Goal: Task Accomplishment & Management: Complete application form

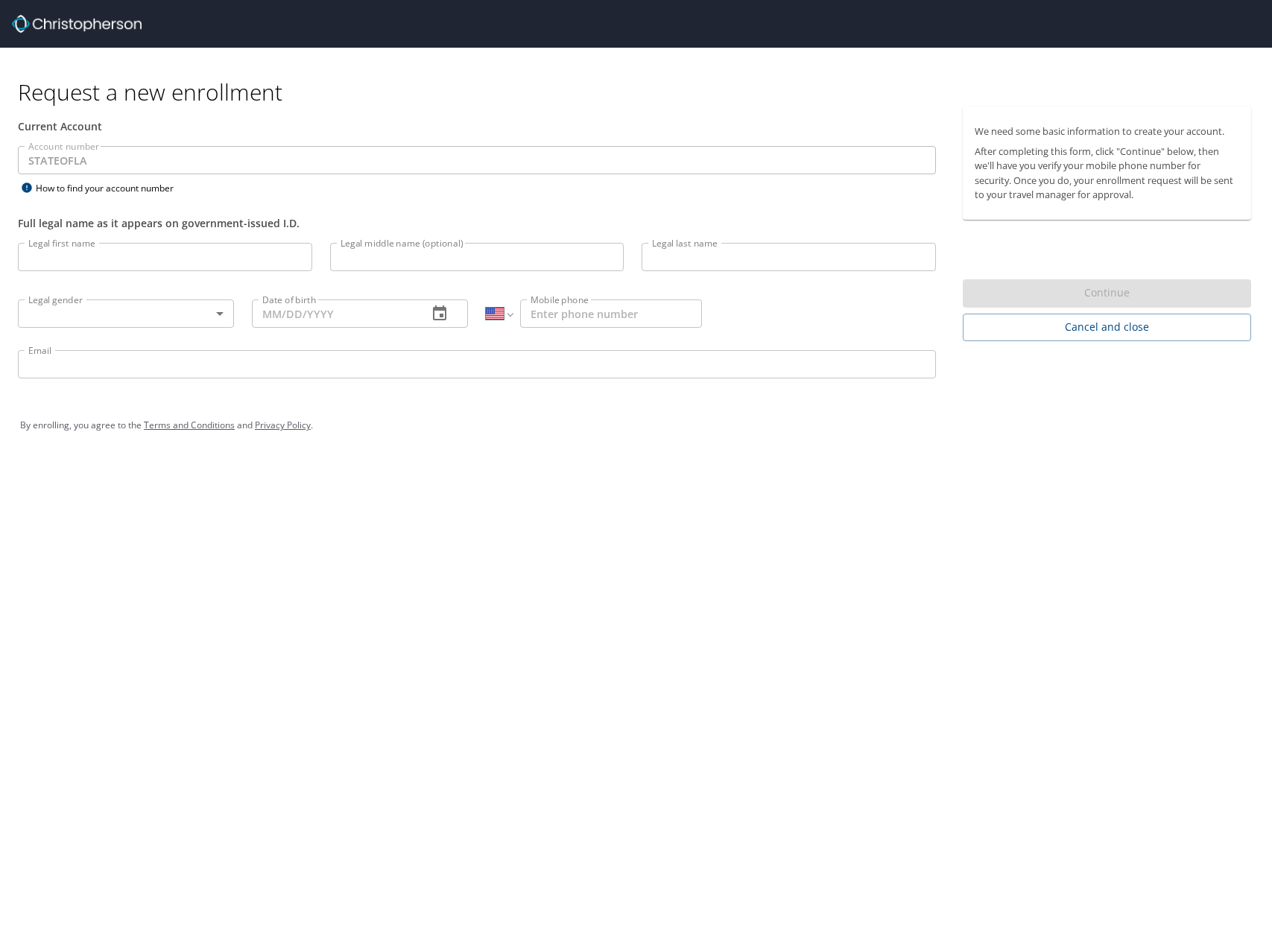
select select "US"
click at [95, 251] on input "Legal first name" at bounding box center [165, 257] width 294 height 28
type input "f"
type input "Jordan"
type input "[PERSON_NAME]"
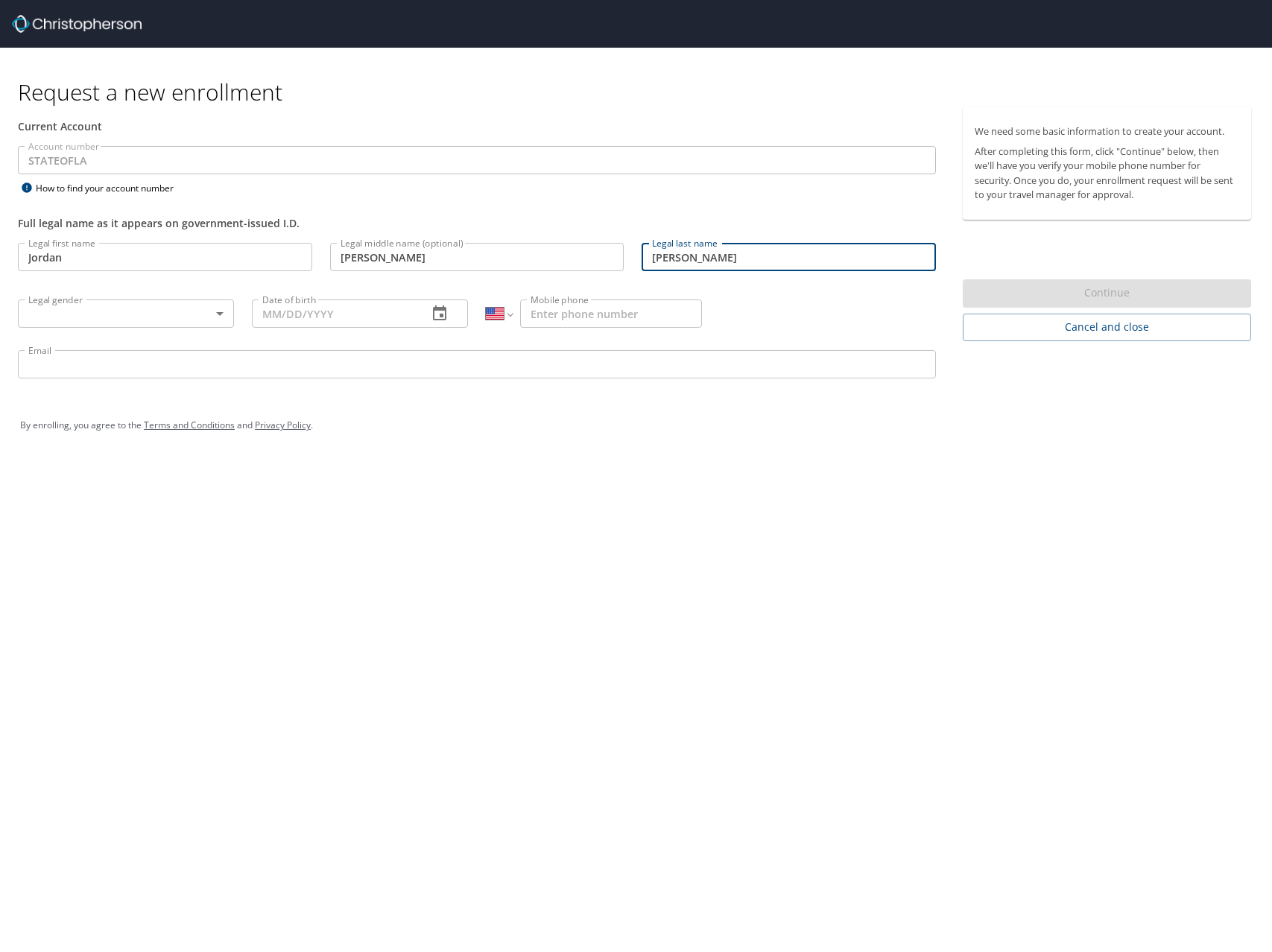
type input "[PERSON_NAME]"
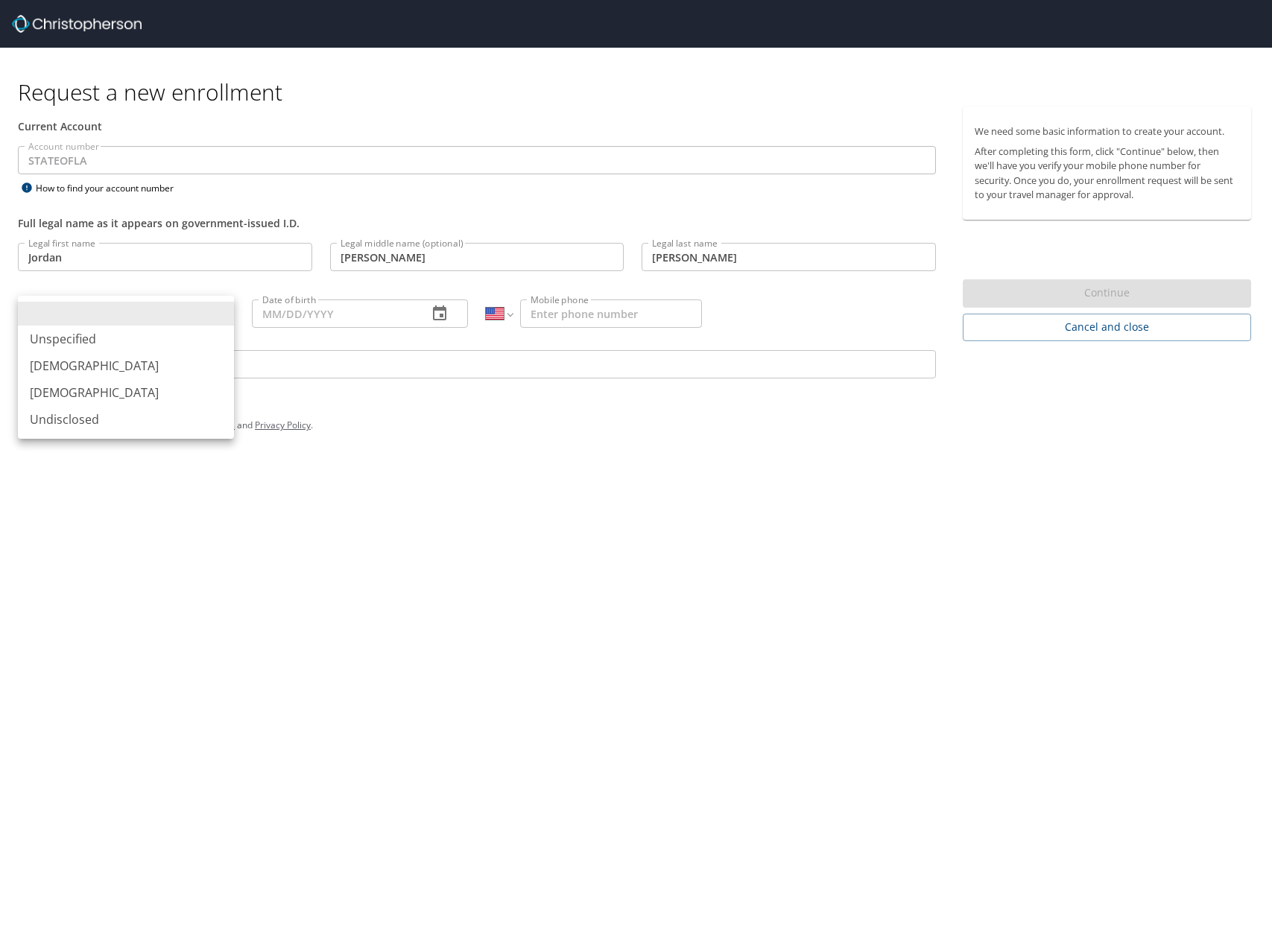
click at [183, 321] on body "Request a new enrollment Current Account Account number STATEOFLA Account numbe…" at bounding box center [636, 476] width 1272 height 952
click at [122, 390] on li "[DEMOGRAPHIC_DATA]" at bounding box center [126, 393] width 216 height 27
type input "[DEMOGRAPHIC_DATA]"
click at [384, 312] on input "Date of birth" at bounding box center [334, 314] width 164 height 28
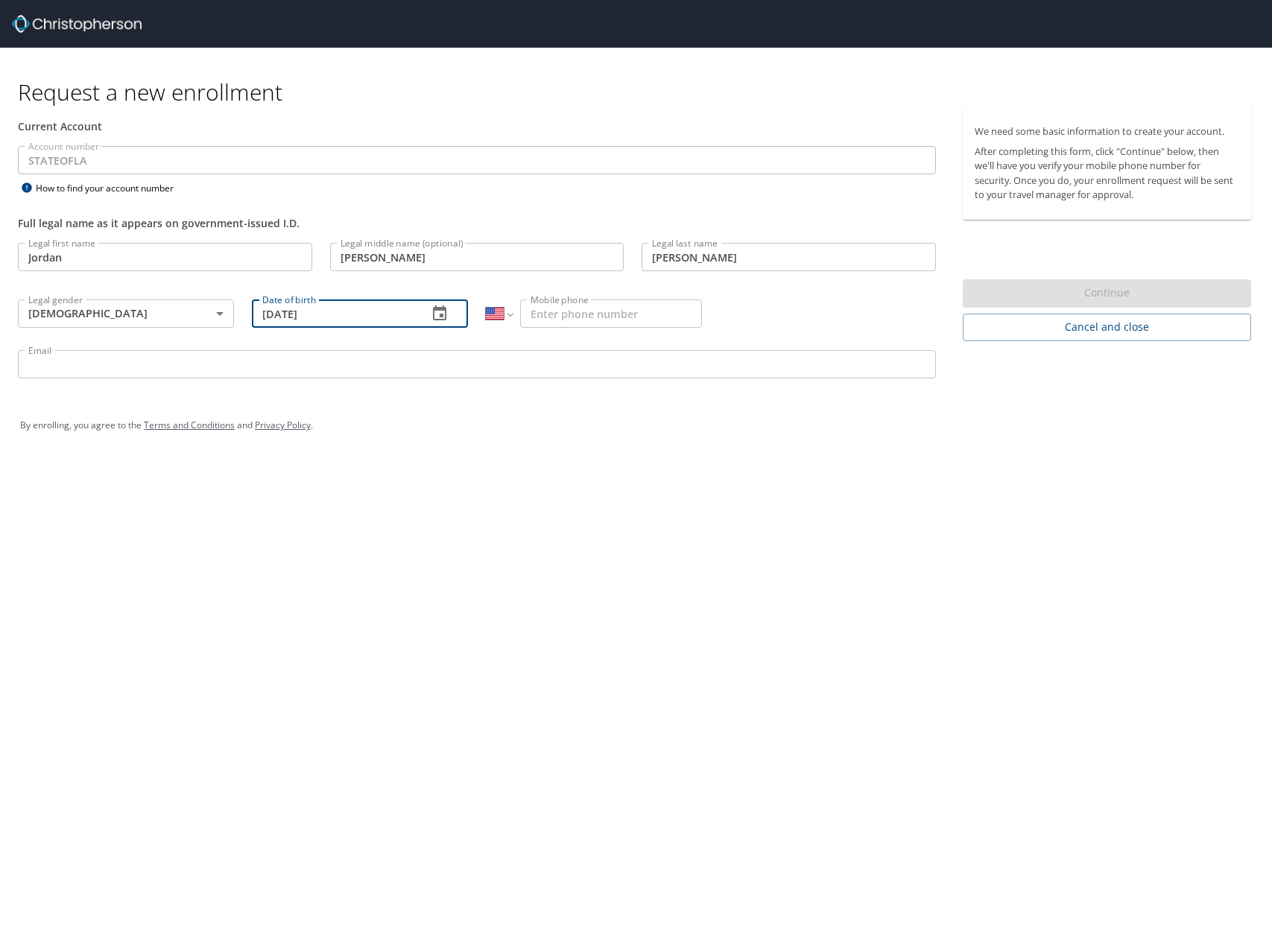
type input "05/09/1986"
click at [658, 319] on input "Mobile phone" at bounding box center [611, 314] width 182 height 28
type input "(985) 373-4726"
drag, startPoint x: 373, startPoint y: 384, endPoint x: 382, endPoint y: 371, distance: 15.8
click at [373, 384] on div "Email Email" at bounding box center [477, 366] width 936 height 51
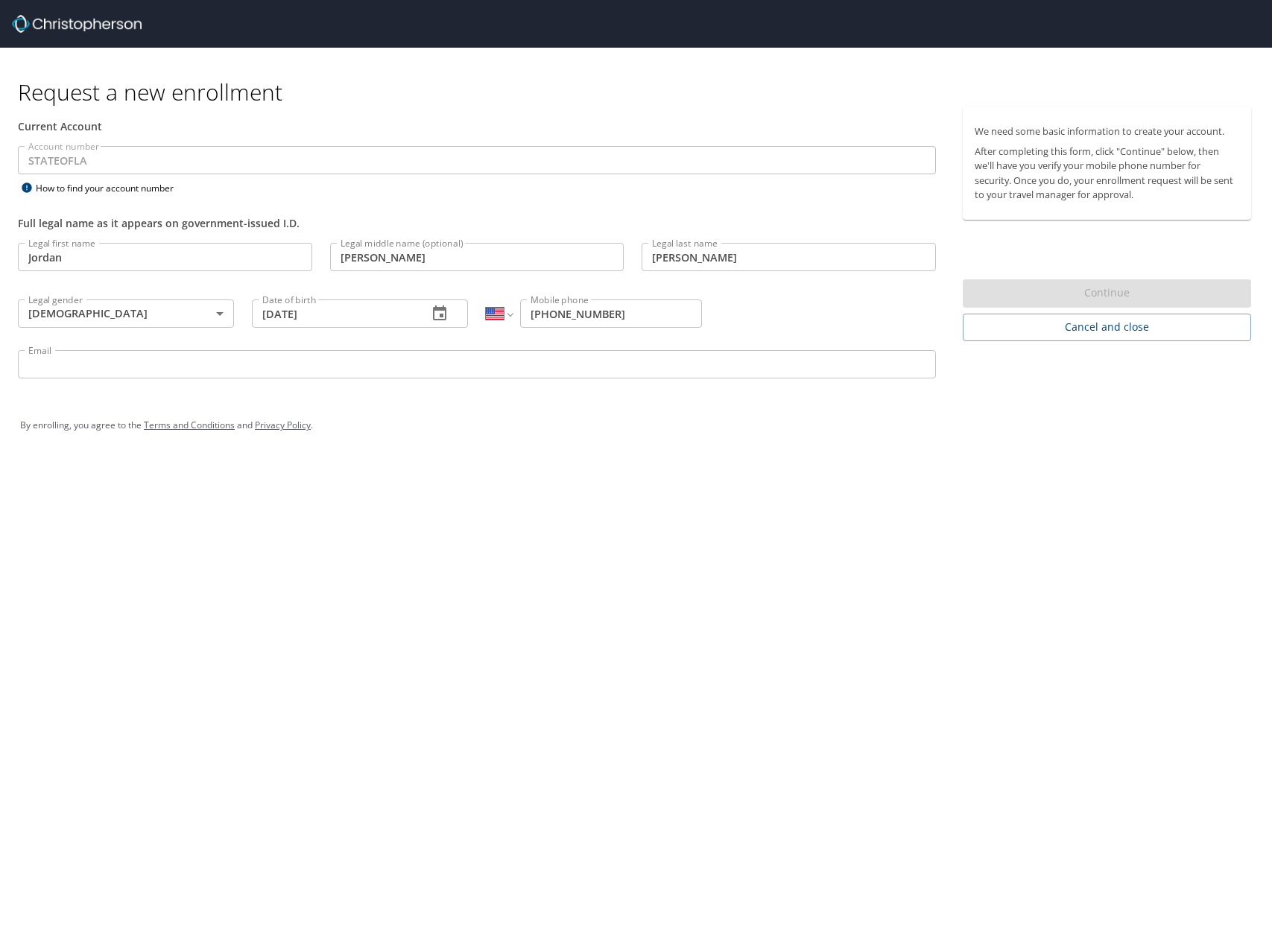
click at [382, 369] on input "Email" at bounding box center [477, 364] width 918 height 28
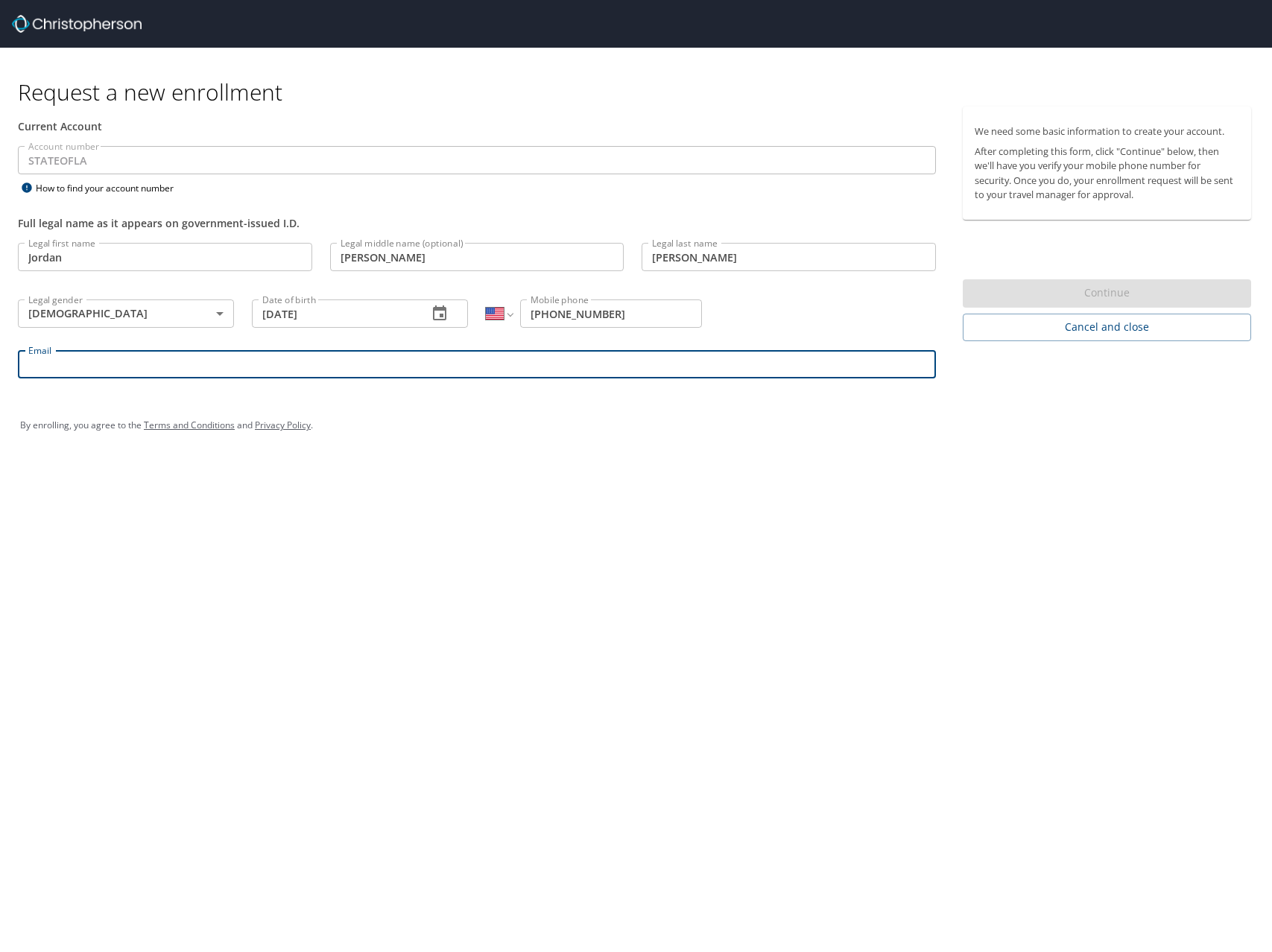
type input "jordan.smith-kenning@selu.edu"
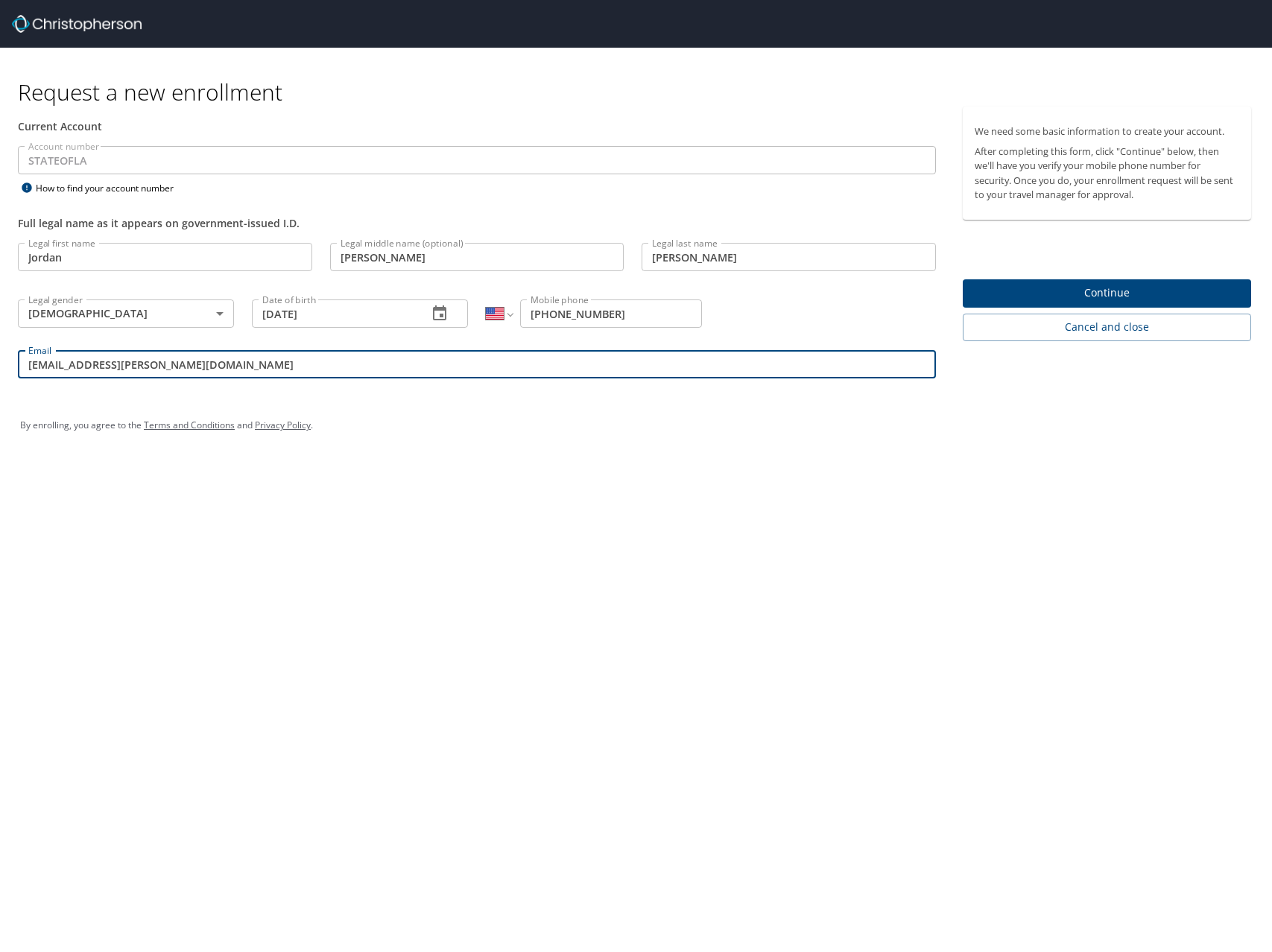
click at [1021, 300] on span "Continue" at bounding box center [1107, 293] width 265 height 19
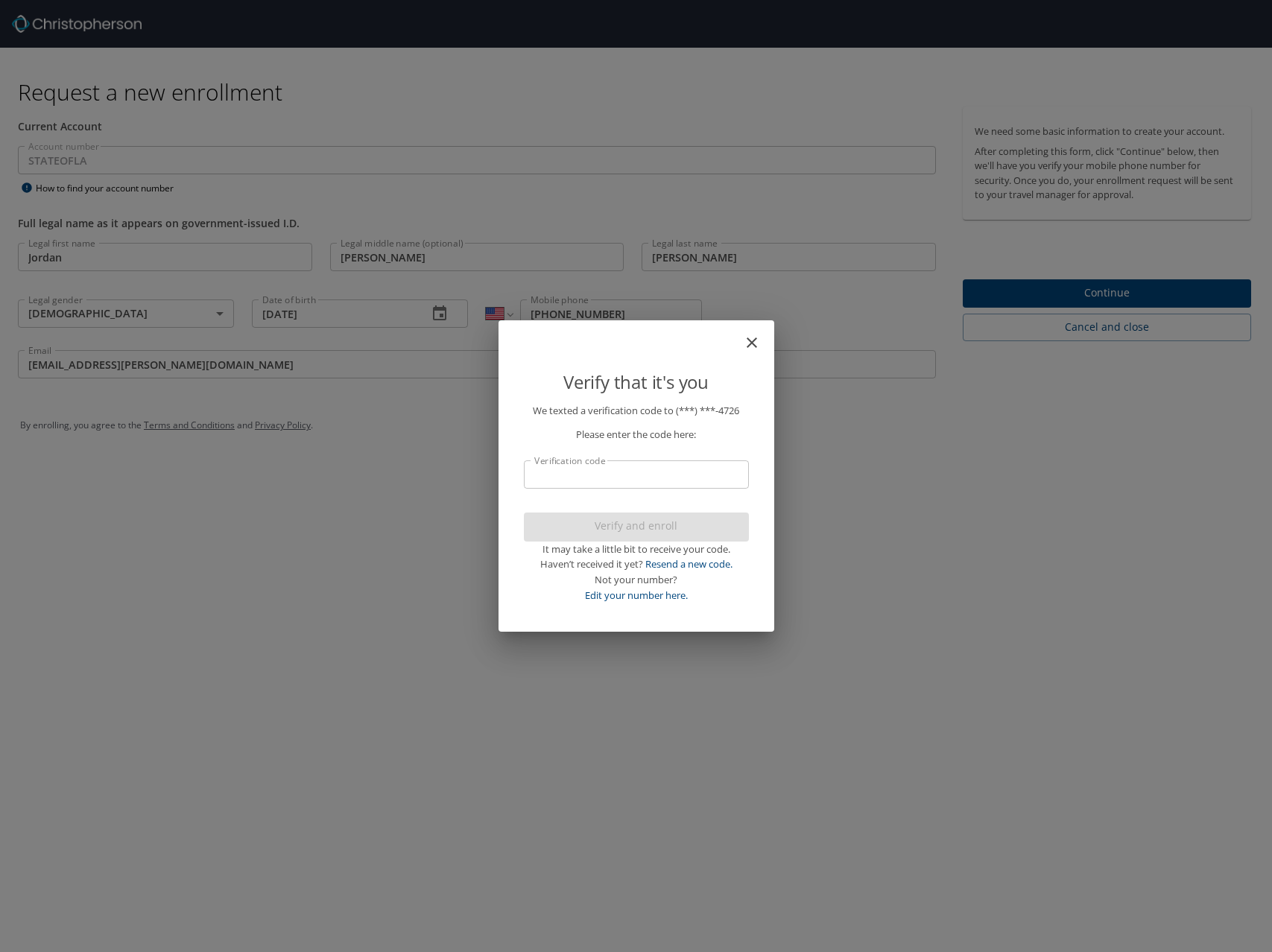
click at [587, 475] on input "Verification code" at bounding box center [636, 475] width 225 height 28
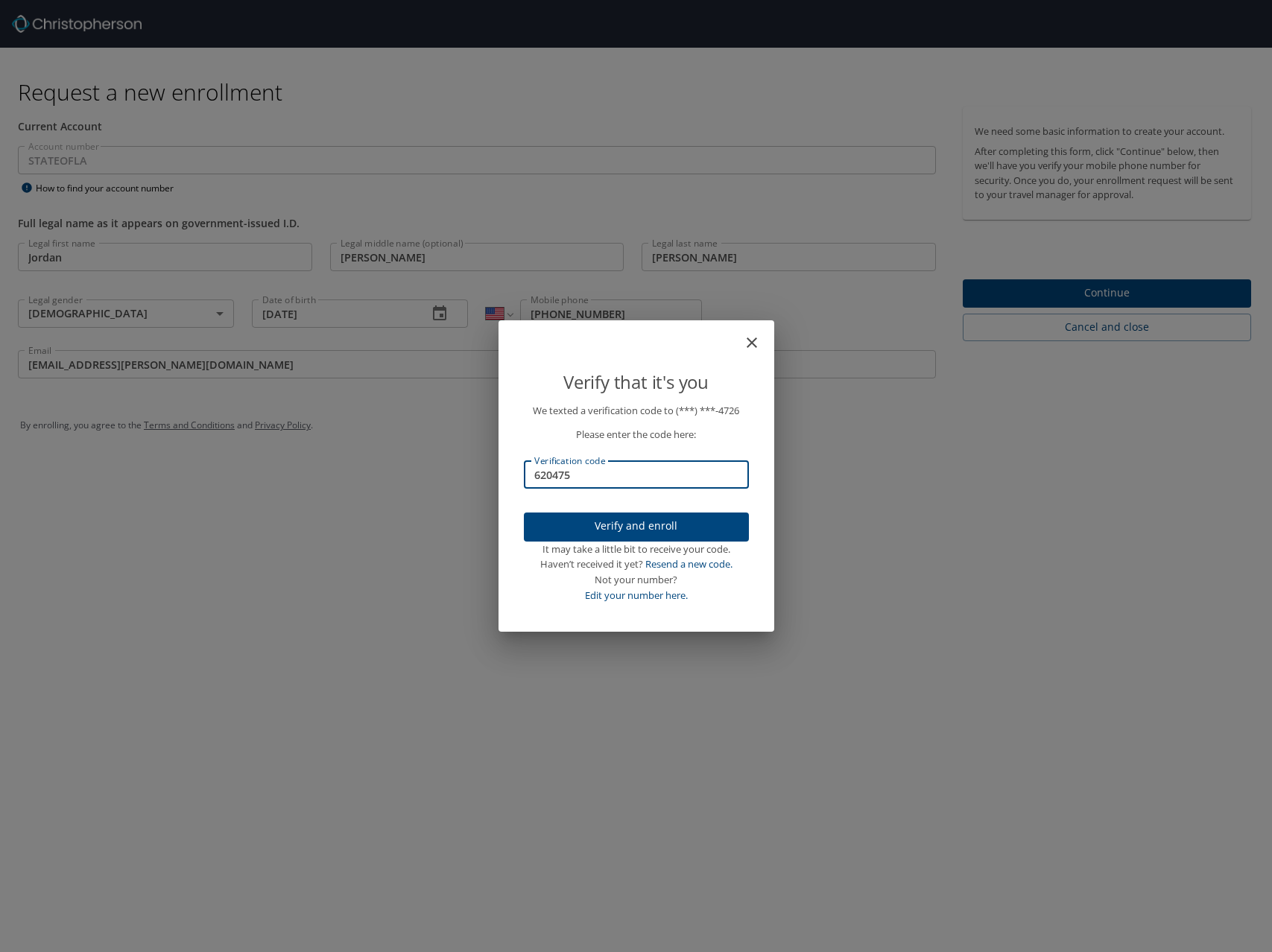
type input "620475"
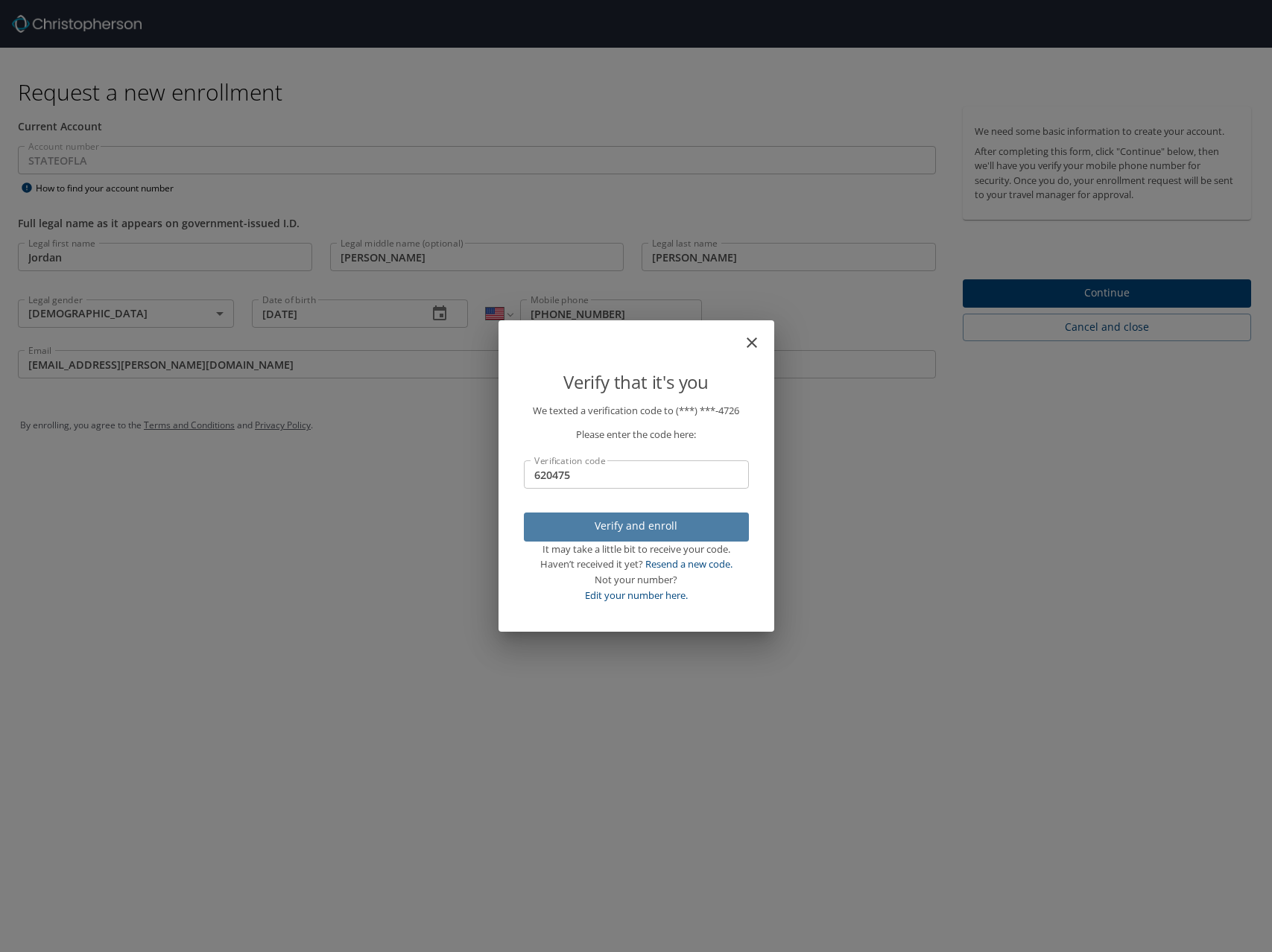
click at [675, 535] on button "Verify and enroll" at bounding box center [636, 527] width 225 height 29
click at [297, 540] on div "Verify that it's you We texted a verification code to (***) ***- 4726 Please en…" at bounding box center [636, 476] width 1272 height 952
click at [644, 317] on div "Verify that it's you We texted a verification code to (***) ***- 4726 Please en…" at bounding box center [636, 476] width 1272 height 952
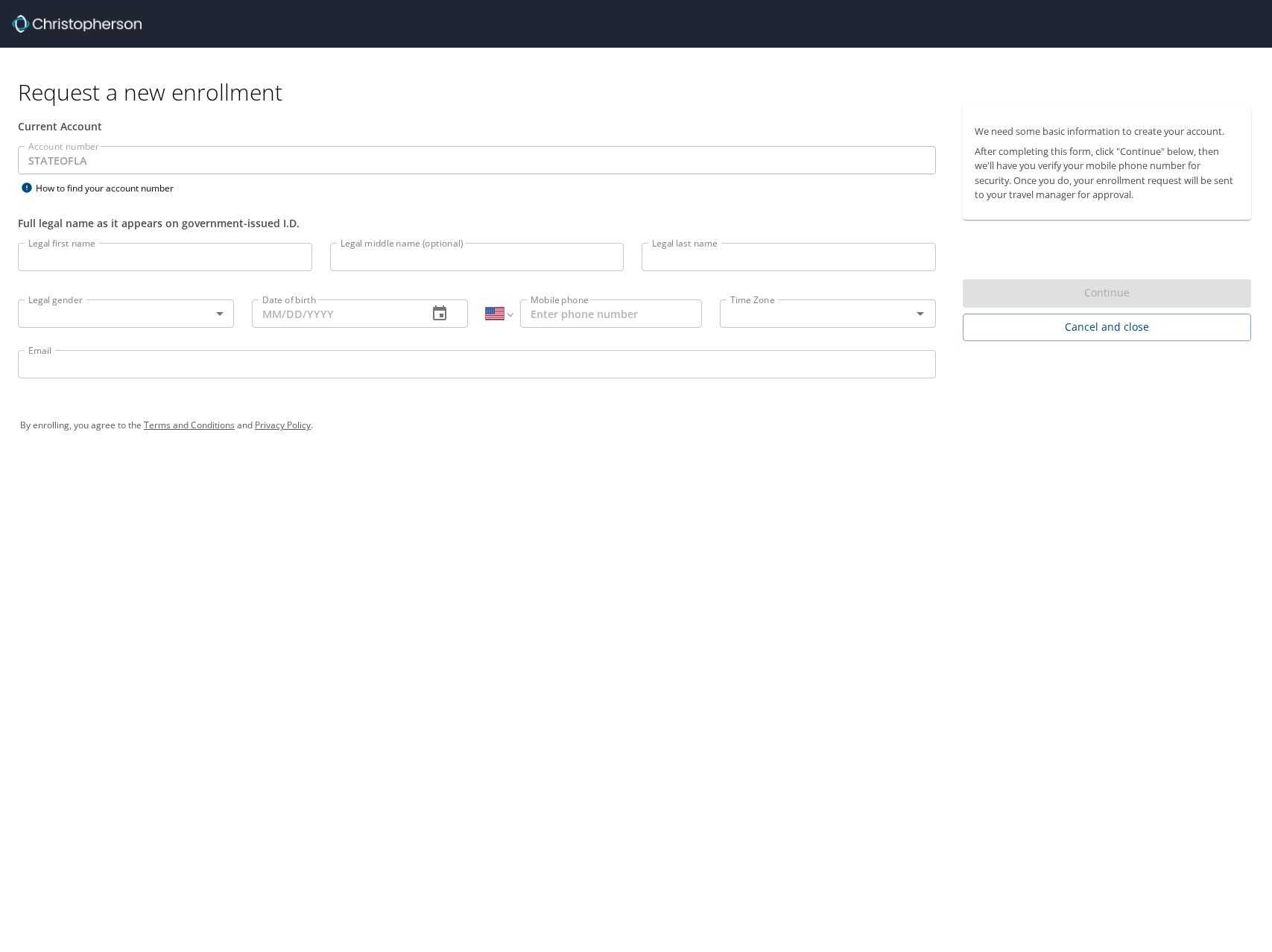
select select "US"
click at [110, 257] on input "Legal first name" at bounding box center [165, 257] width 294 height 28
type input "Jordan"
type input "S"
type input "[PERSON_NAME]"
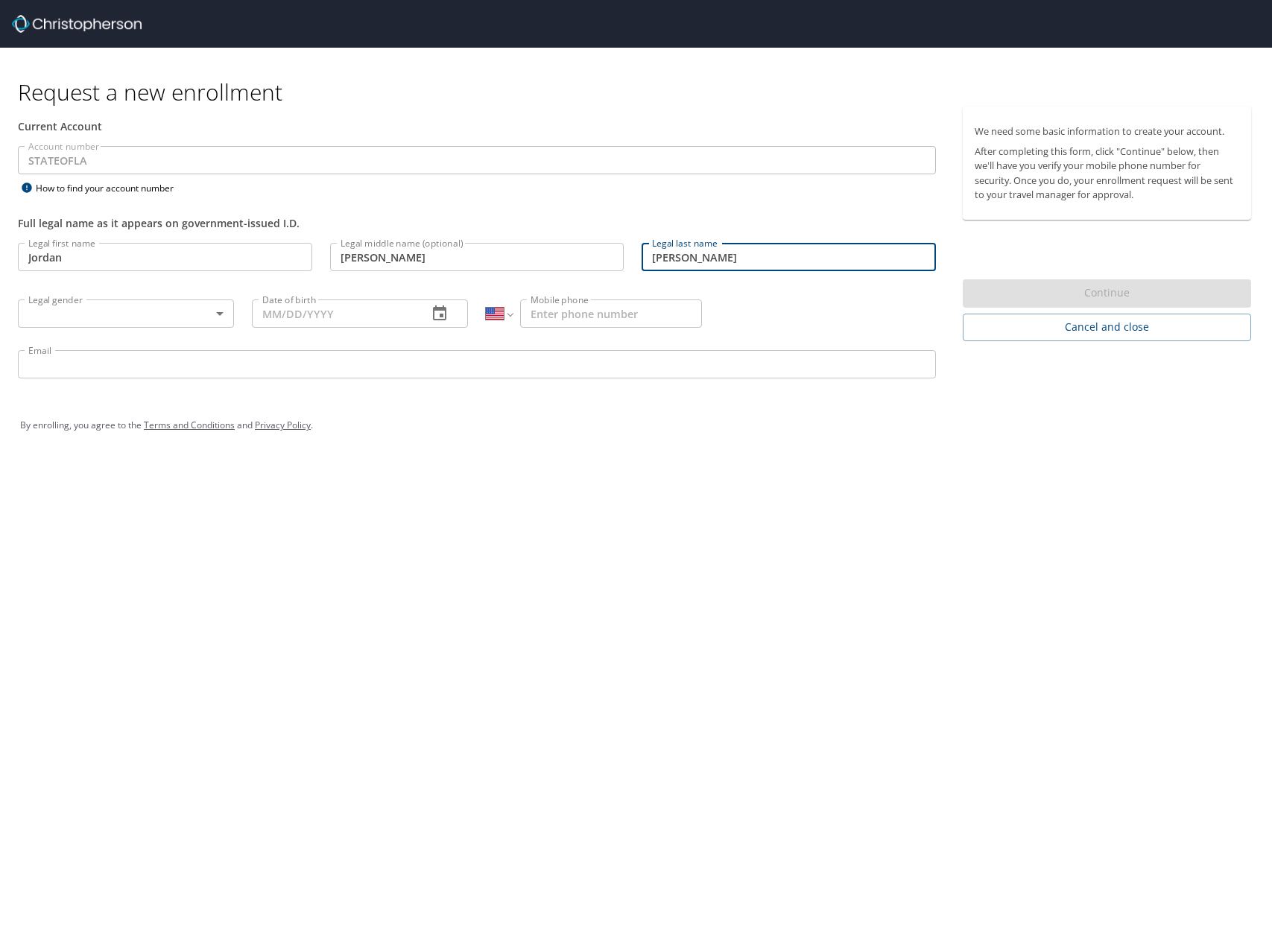
type input "[PERSON_NAME]"
click at [62, 308] on body "Request a new enrollment Current Account Account number STATEOFLA Account numbe…" at bounding box center [636, 476] width 1272 height 952
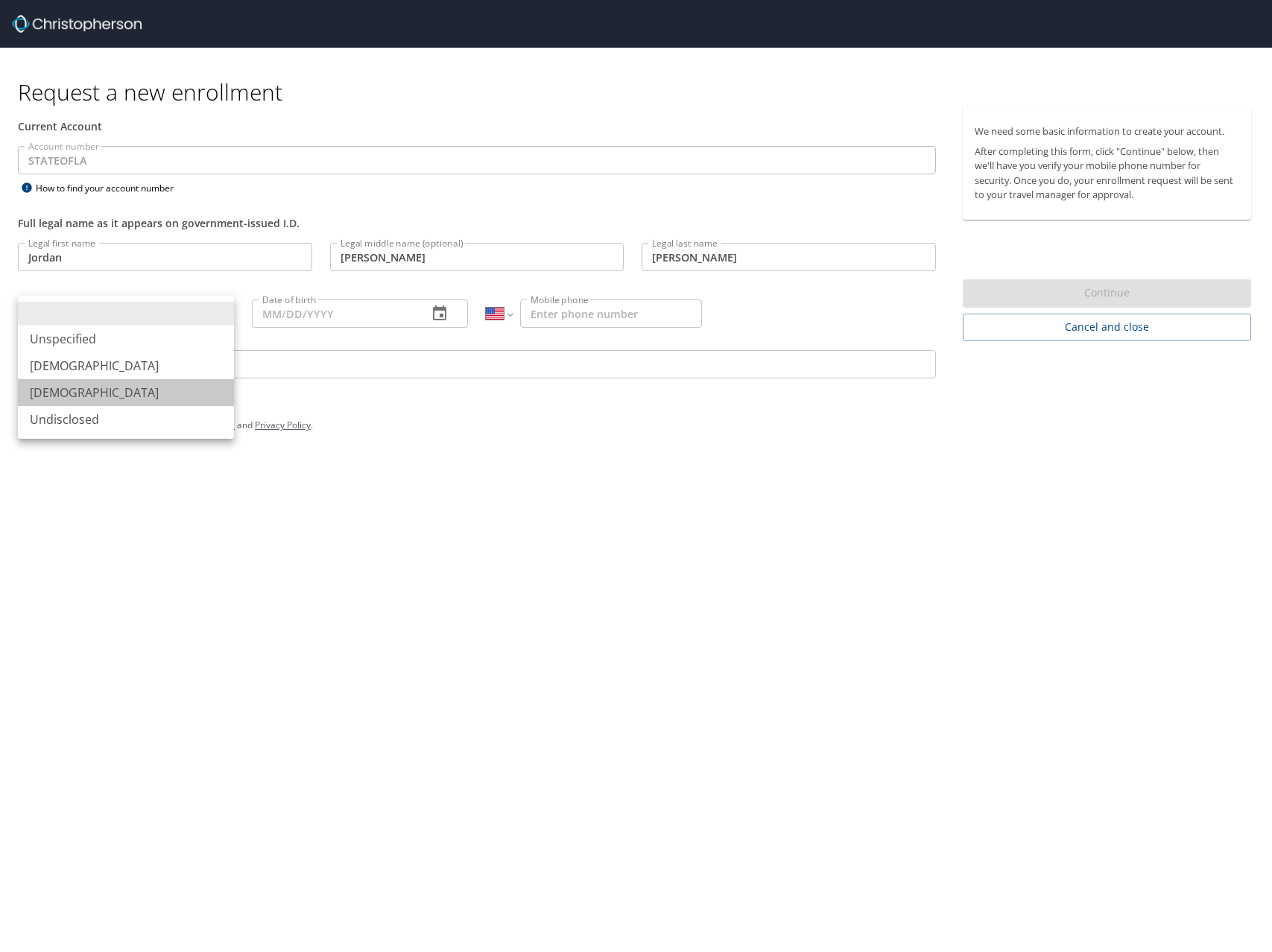
drag, startPoint x: 81, startPoint y: 391, endPoint x: 279, endPoint y: 362, distance: 200.1
click at [81, 391] on li "Female" at bounding box center [126, 393] width 216 height 27
type input "Female"
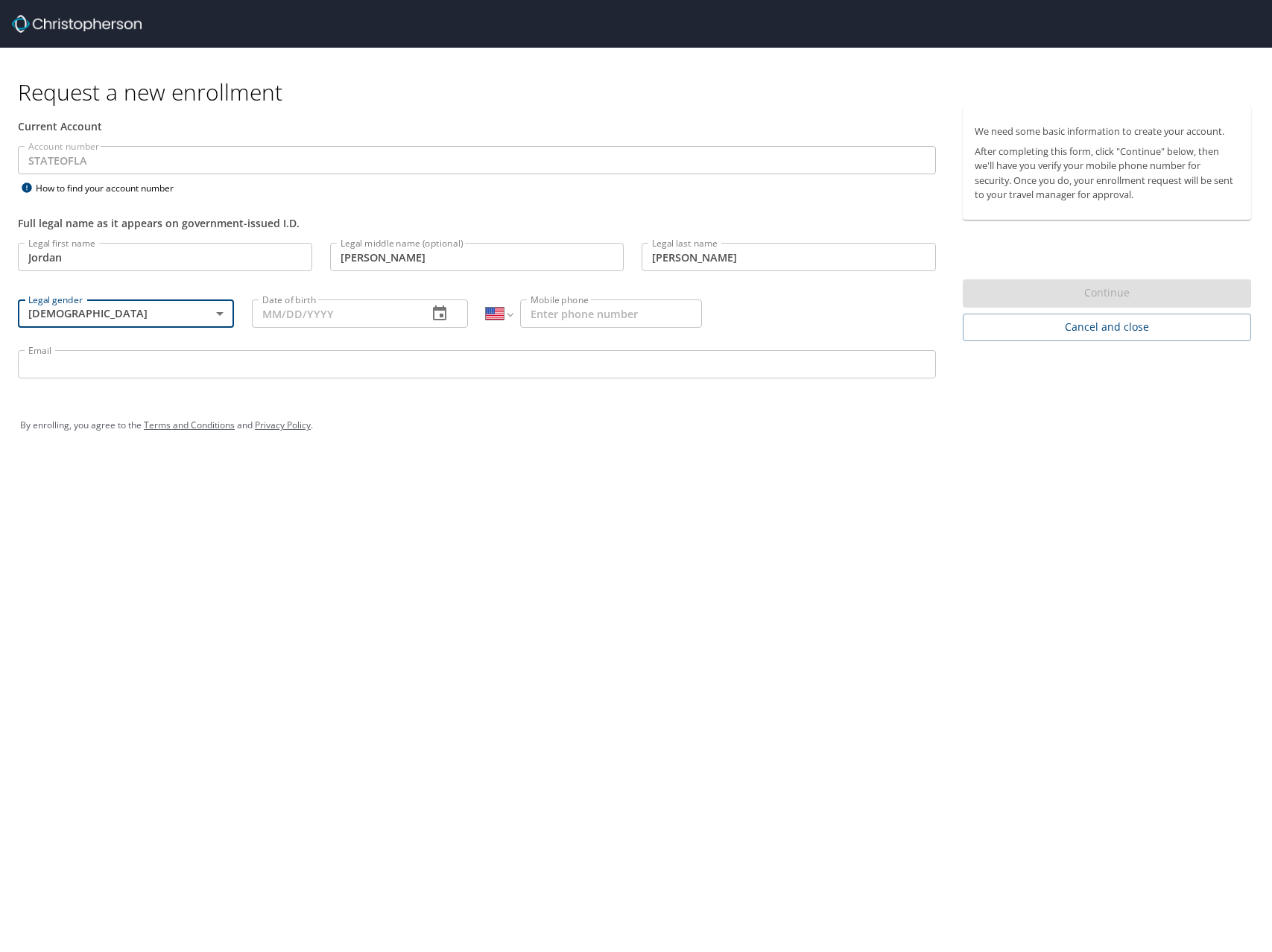
click at [334, 320] on input "Date of birth" at bounding box center [334, 314] width 164 height 28
type input "05/09/1986"
click at [553, 315] on input "Mobile phone" at bounding box center [611, 314] width 182 height 28
type input "(985) 373-4726"
click at [417, 349] on div "Email Email" at bounding box center [477, 366] width 936 height 51
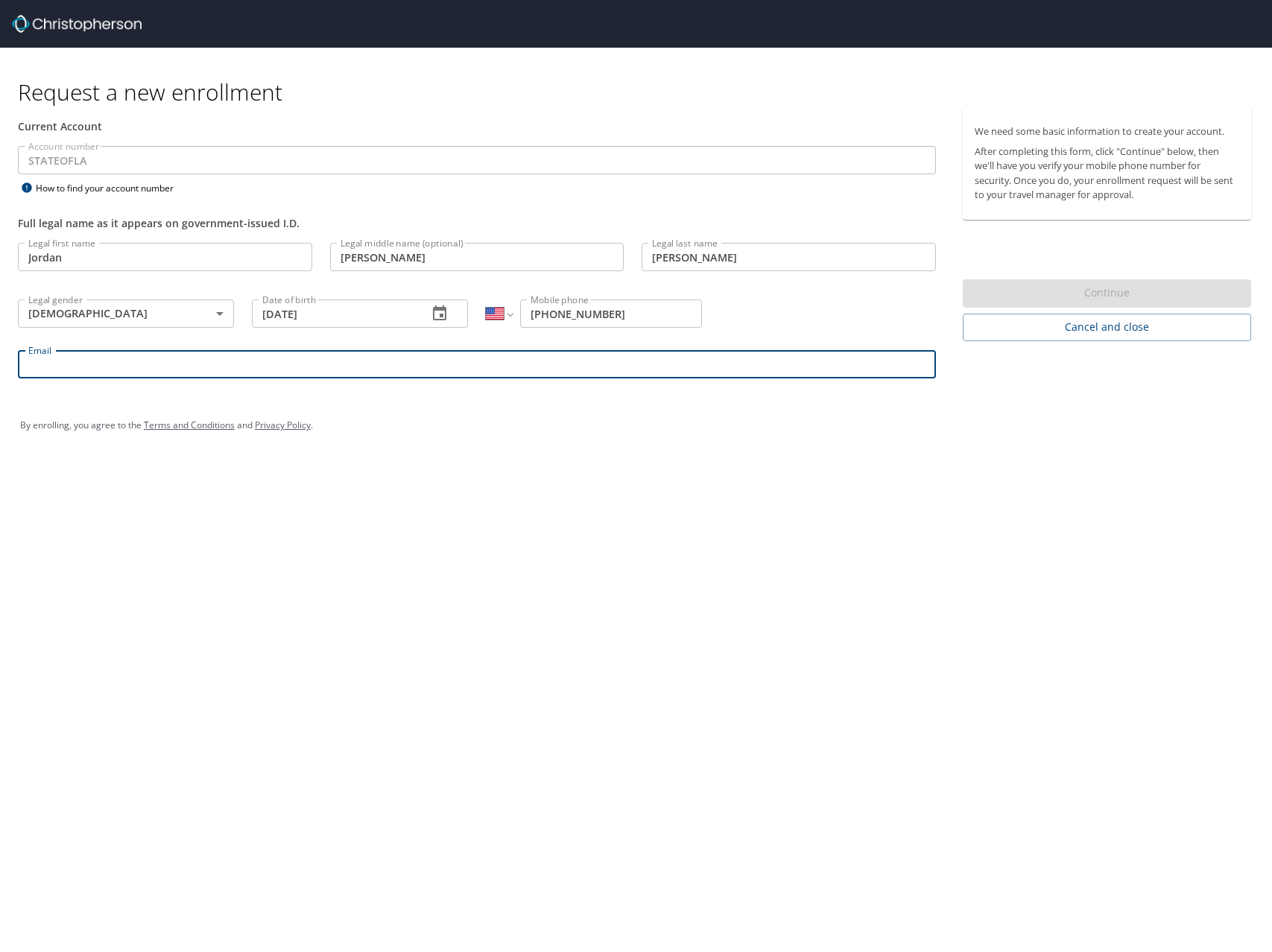
drag, startPoint x: 401, startPoint y: 364, endPoint x: 394, endPoint y: 368, distance: 8.1
click at [401, 364] on input "Email" at bounding box center [477, 364] width 918 height 28
type input "jordan.smith-kenning@selu.edu"
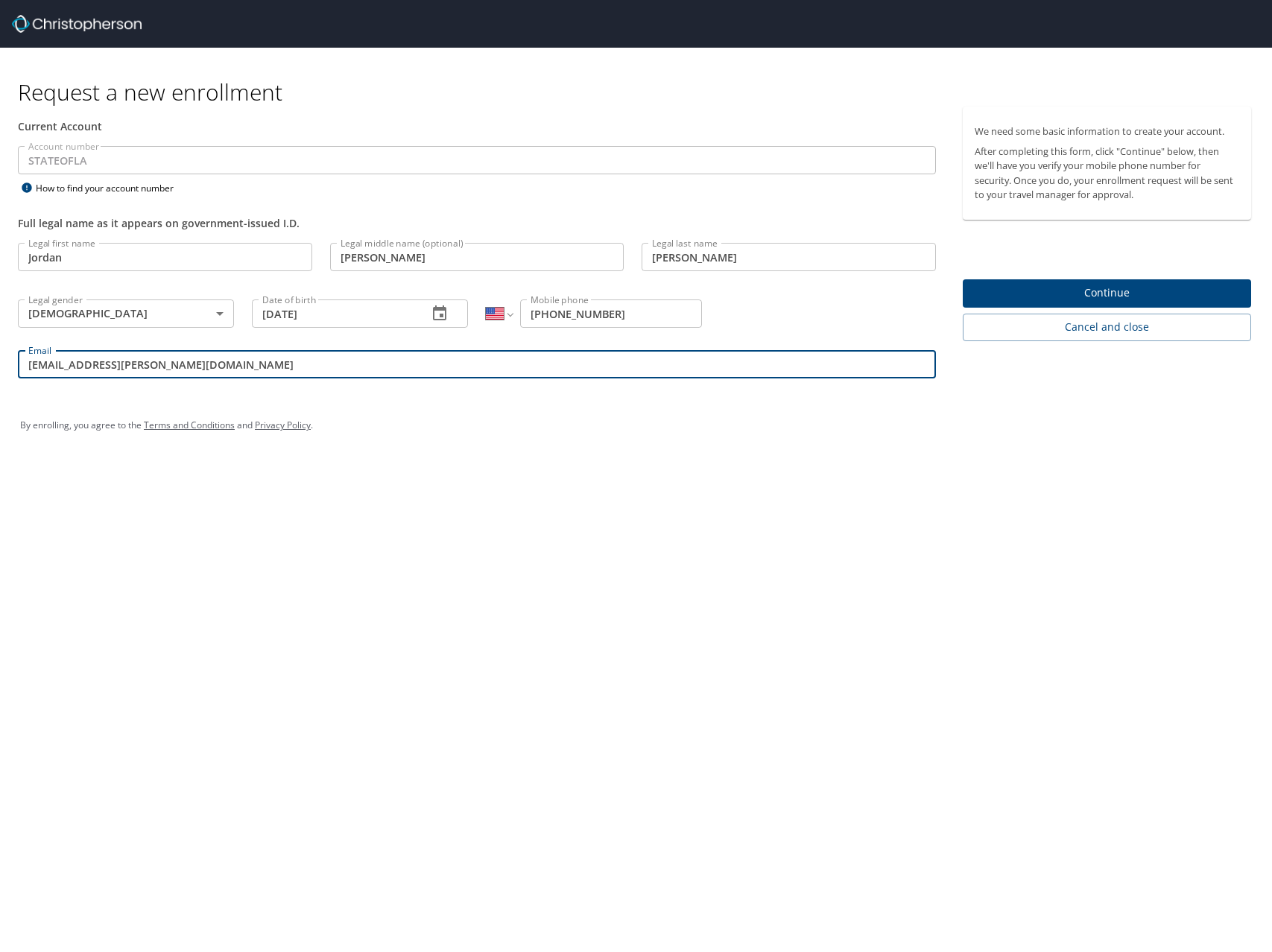
click at [1107, 302] on span "Continue" at bounding box center [1107, 293] width 265 height 19
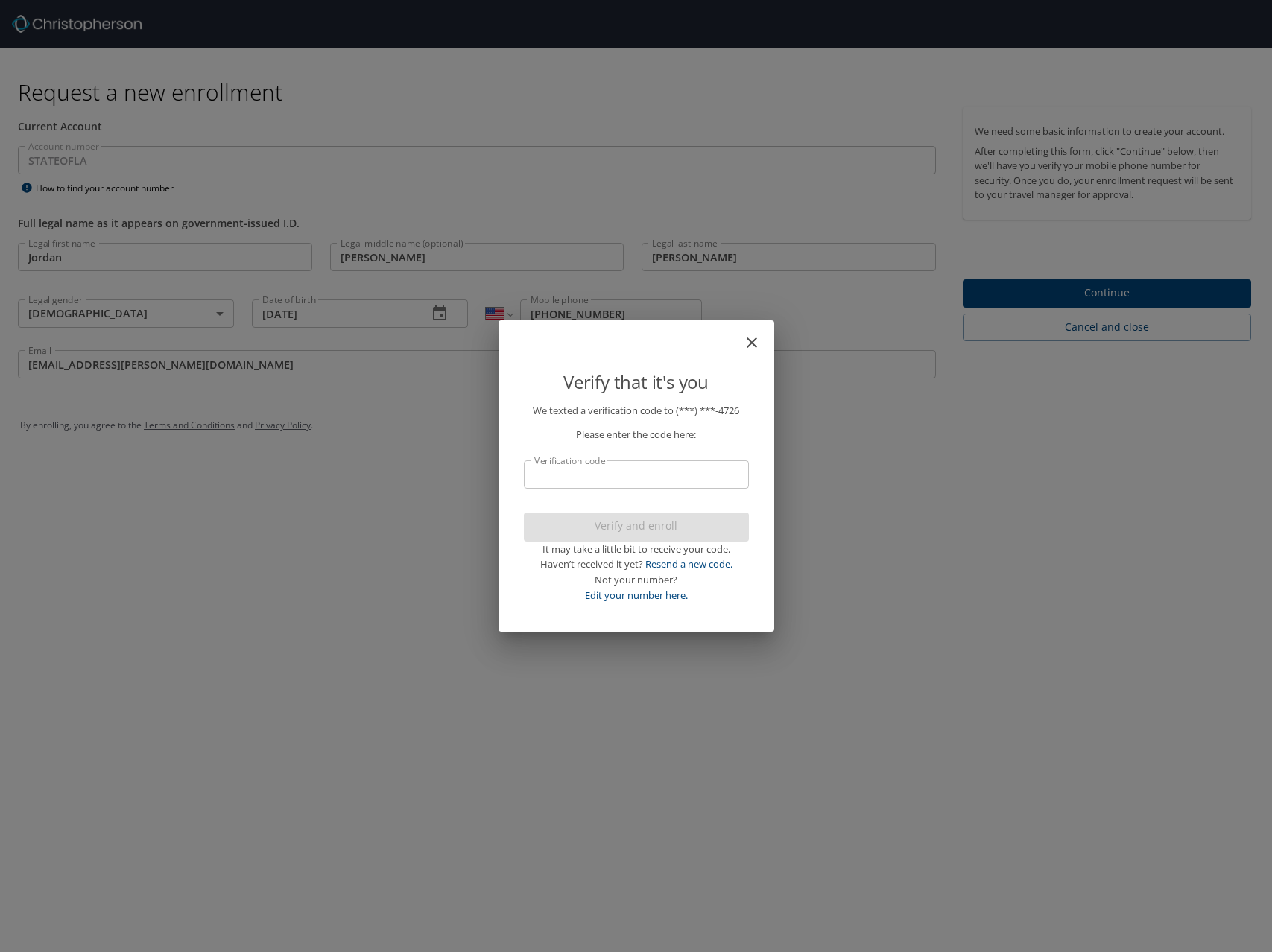
click at [714, 486] on input "Verification code" at bounding box center [636, 475] width 225 height 28
type input "406924"
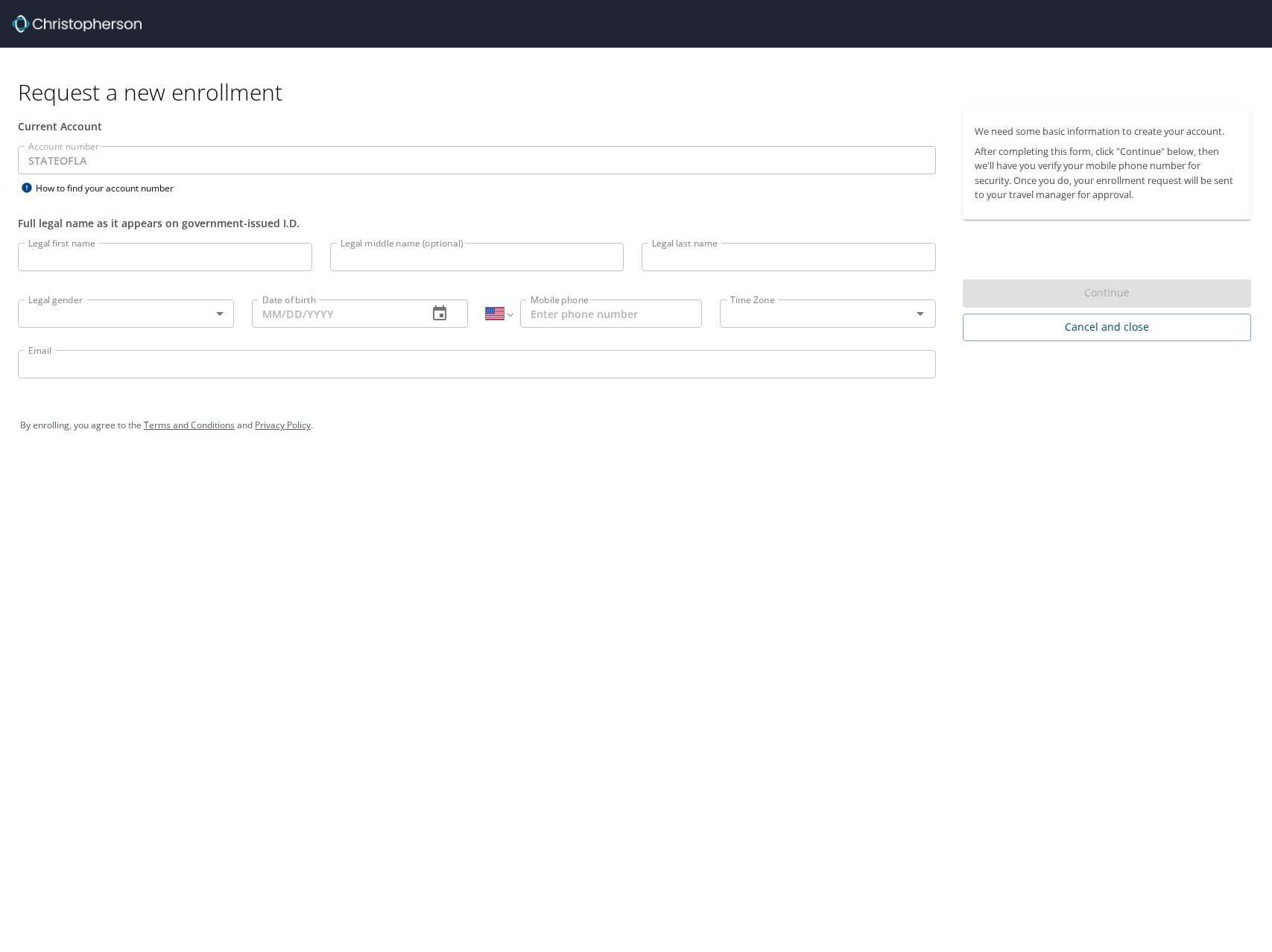
select select "US"
click at [156, 257] on input "Legal first name" at bounding box center [165, 257] width 294 height 28
type input "Jordan"
type input "[PERSON_NAME]"
type input "[PHONE_NUMBER]"
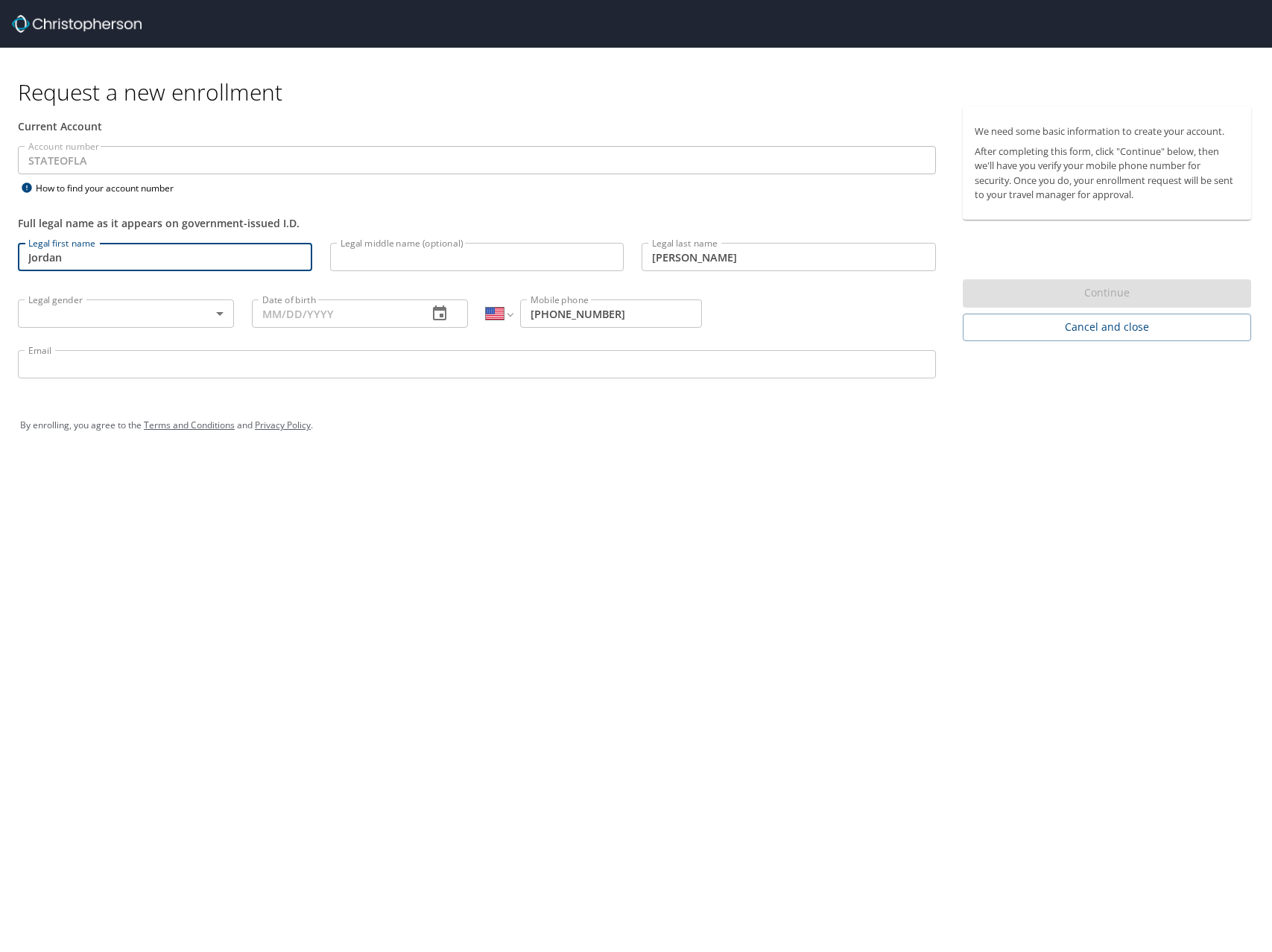
click at [432, 257] on input "Legal middle name (optional)" at bounding box center [477, 257] width 294 height 28
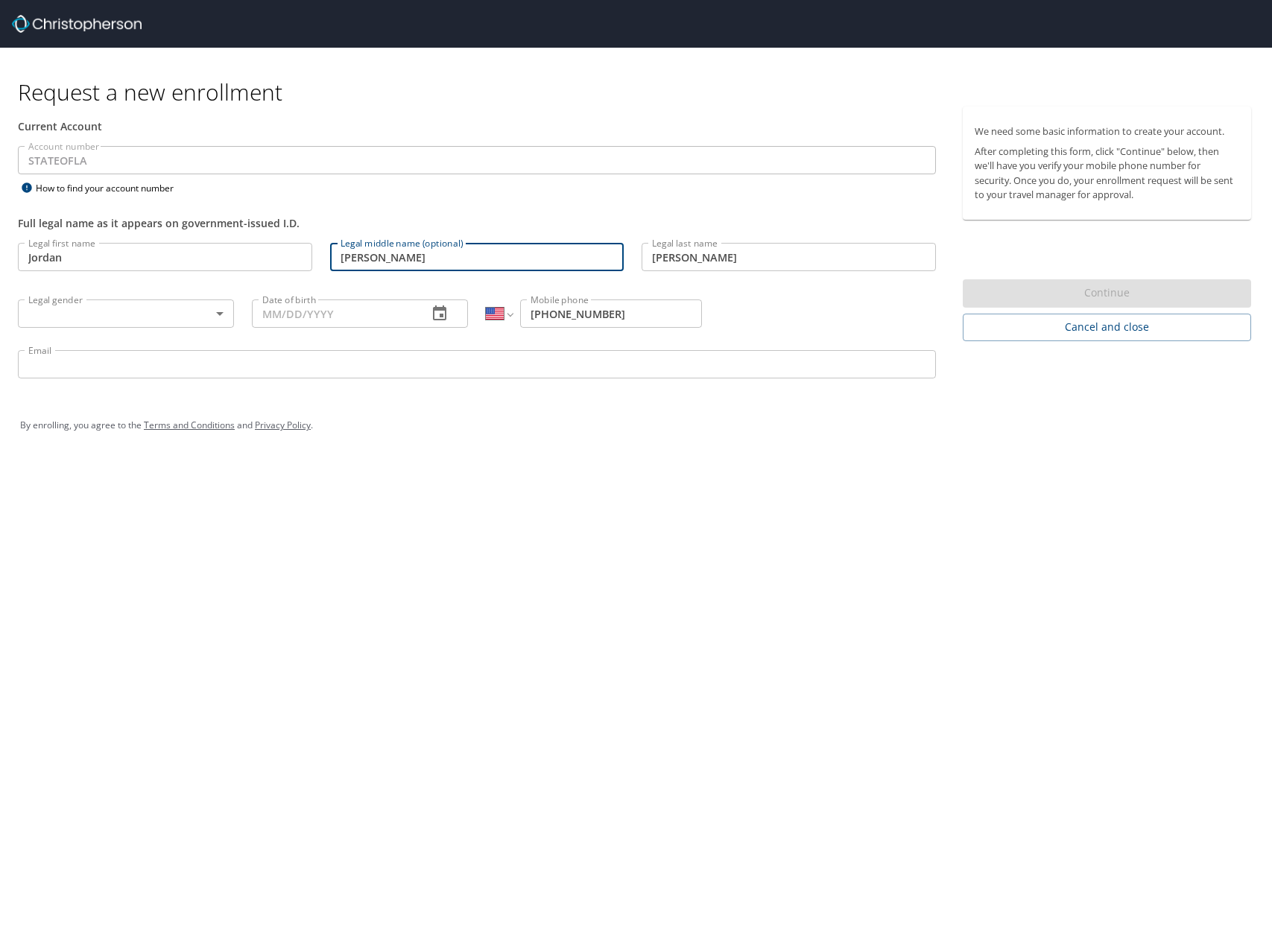
type input "[PERSON_NAME]"
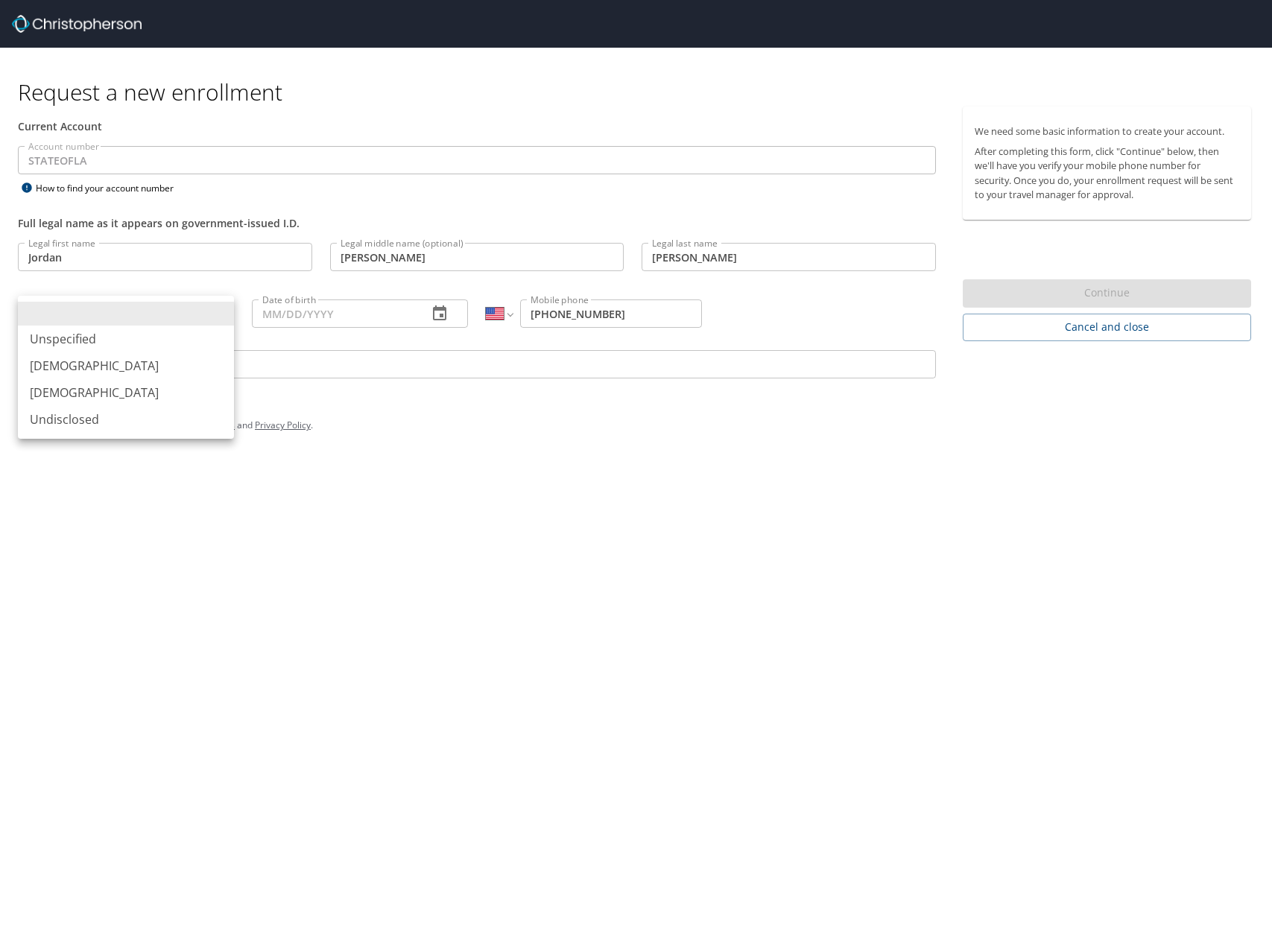
click at [215, 310] on body "Request a new enrollment Current Account Account number STATEOFLA Account numbe…" at bounding box center [636, 476] width 1272 height 952
click at [121, 382] on li "Female" at bounding box center [126, 393] width 216 height 27
type input "Female"
click at [336, 316] on input "Date of birth" at bounding box center [334, 314] width 164 height 28
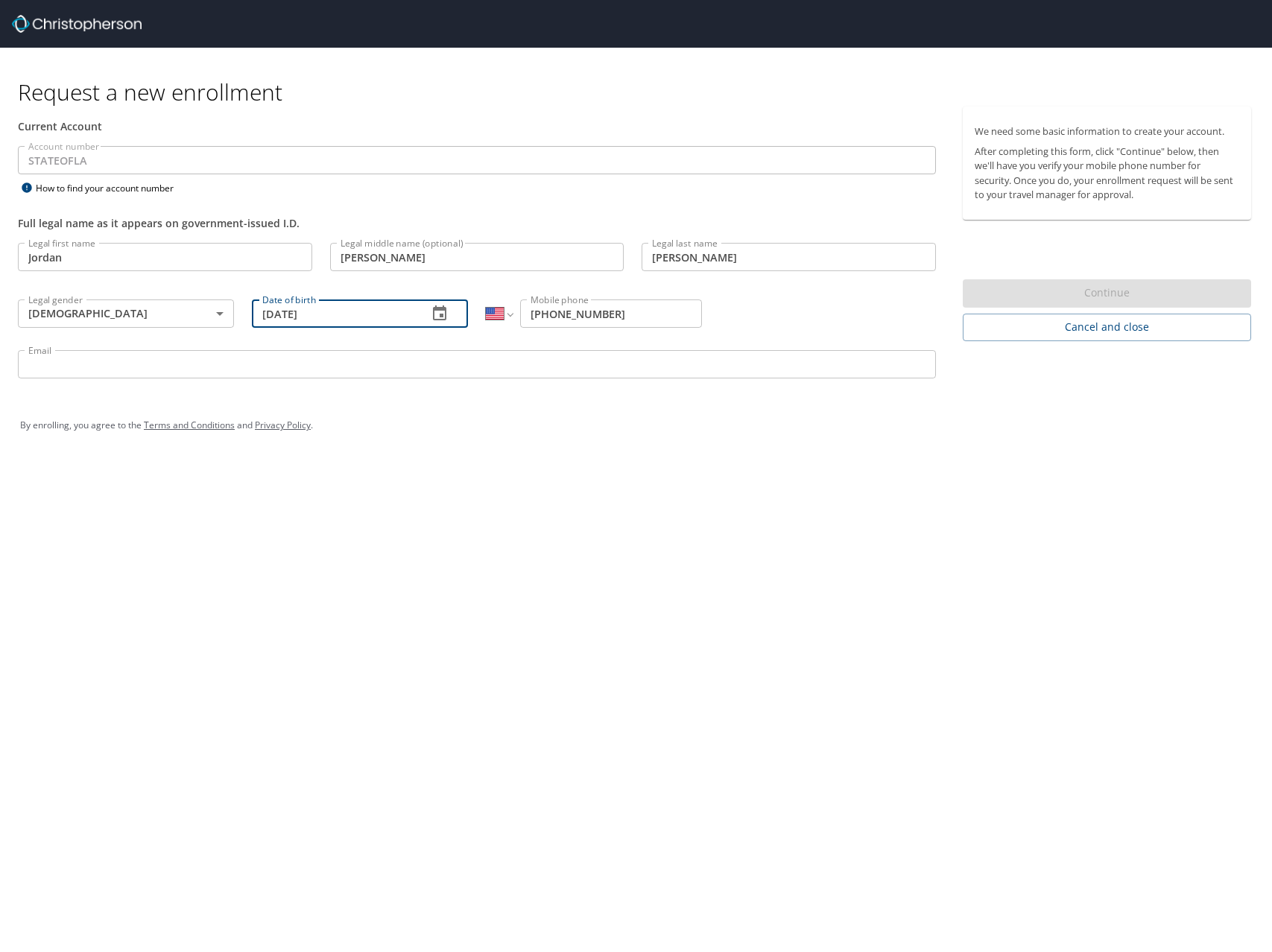
type input "05/09/1986"
click at [247, 361] on input "Email" at bounding box center [477, 364] width 918 height 28
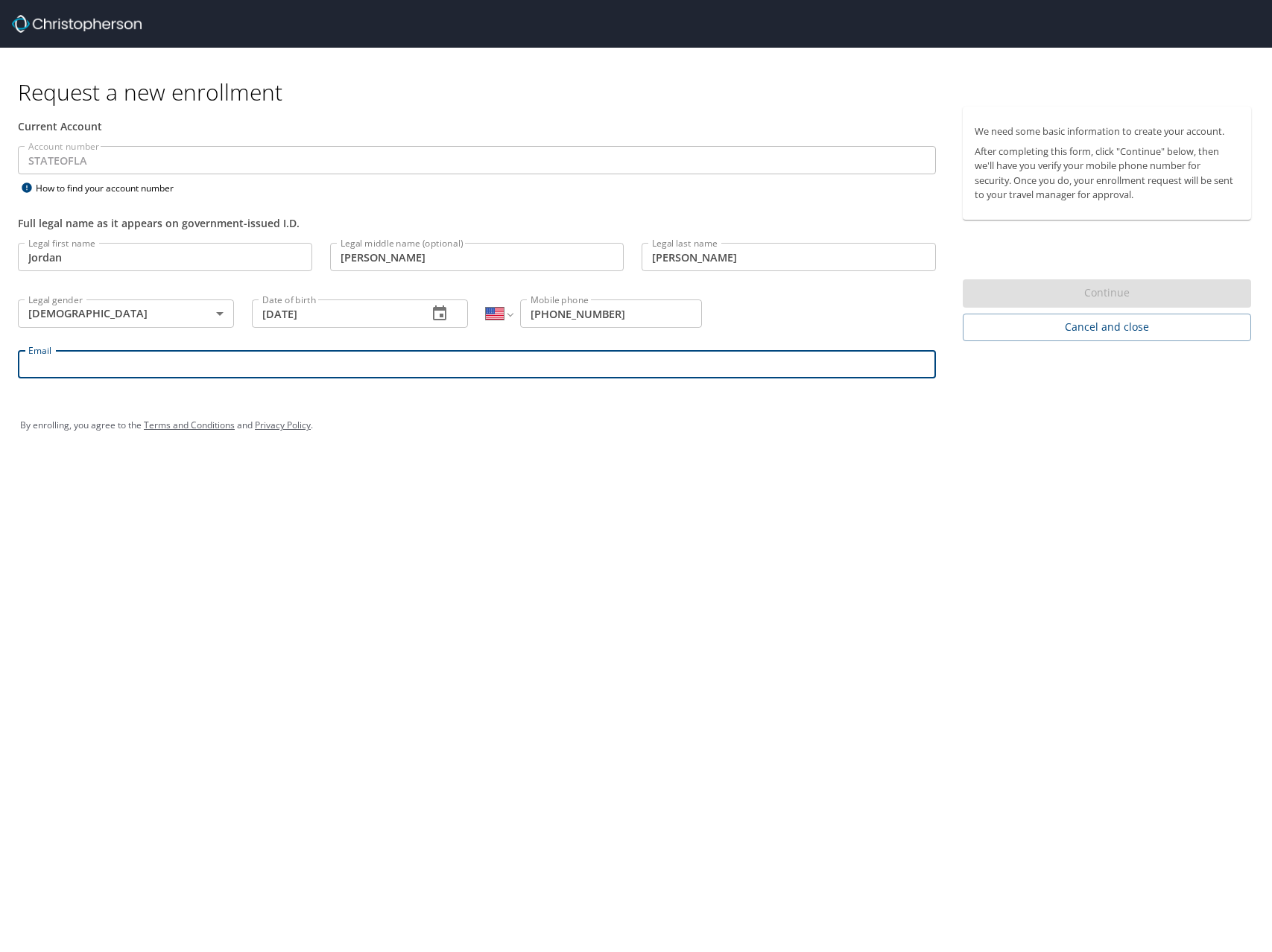
type input "jordan.smith-kenning@selu.edu"
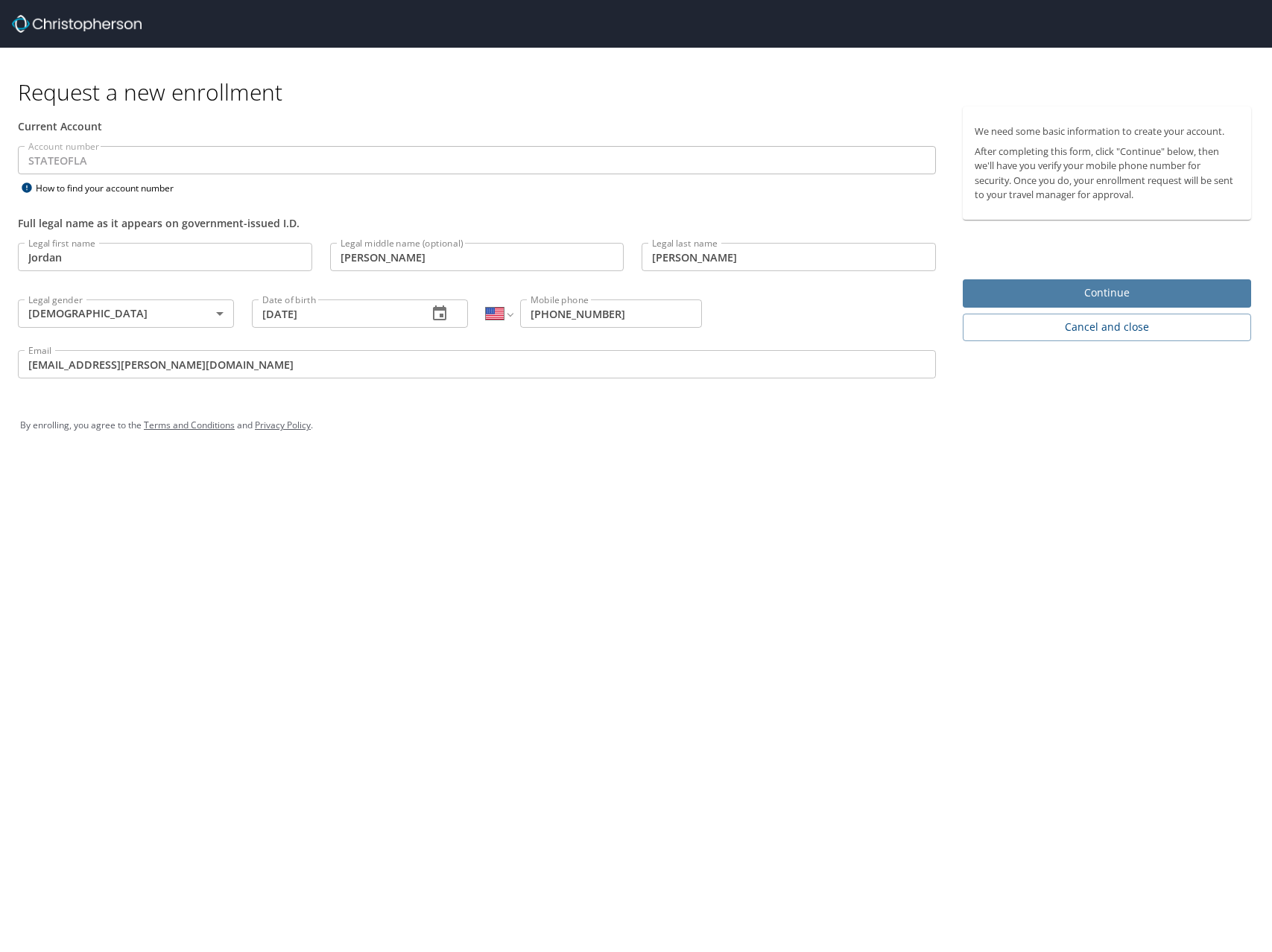
click at [1116, 295] on span "Continue" at bounding box center [1107, 293] width 265 height 19
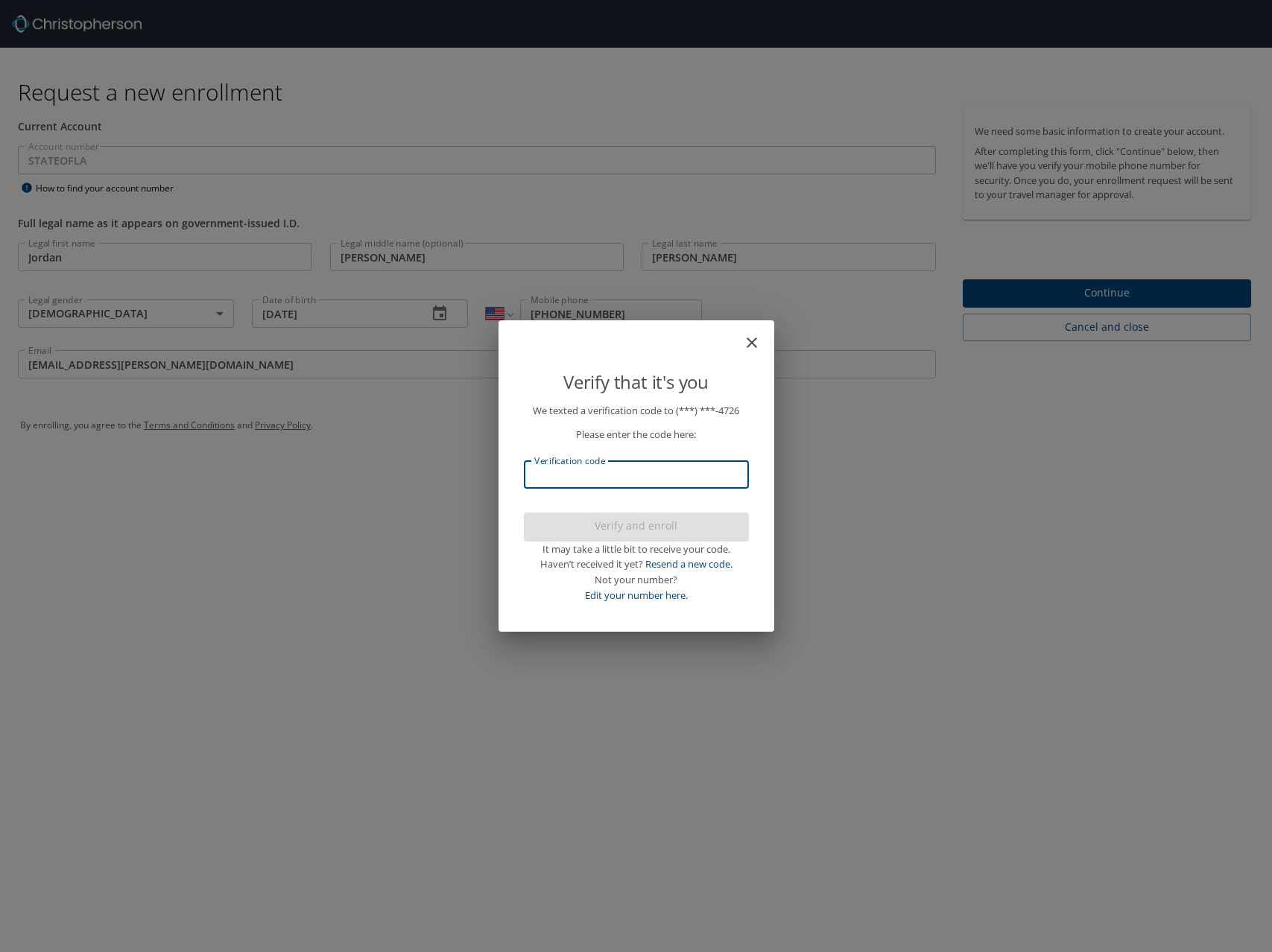
click at [686, 466] on input "Verification code" at bounding box center [636, 475] width 225 height 28
type input "796452"
click at [670, 532] on span "Verify and enroll" at bounding box center [636, 526] width 201 height 19
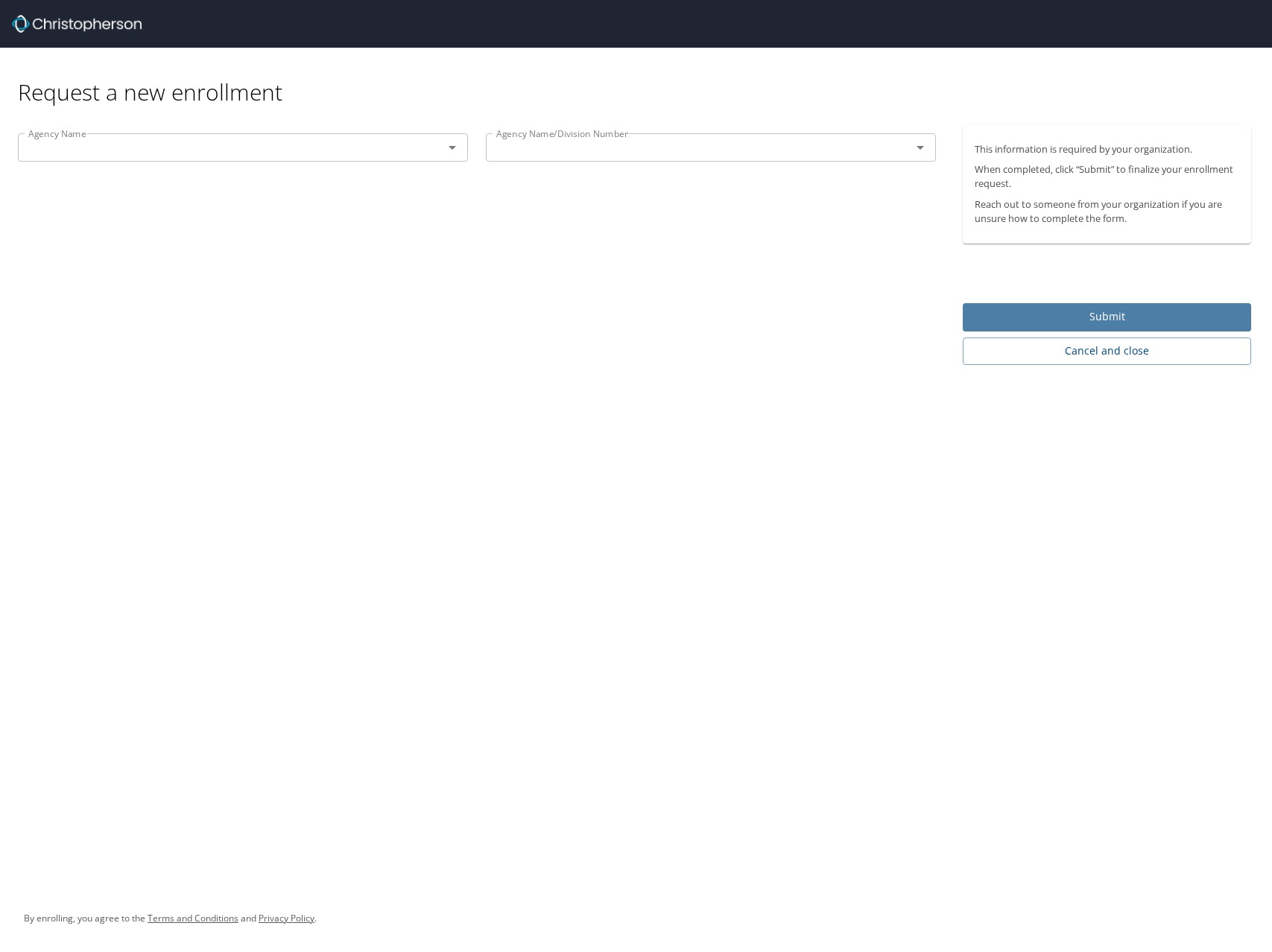
click at [1103, 329] on button "Submit" at bounding box center [1107, 317] width 288 height 29
click at [378, 149] on div at bounding box center [636, 428] width 1272 height 1047
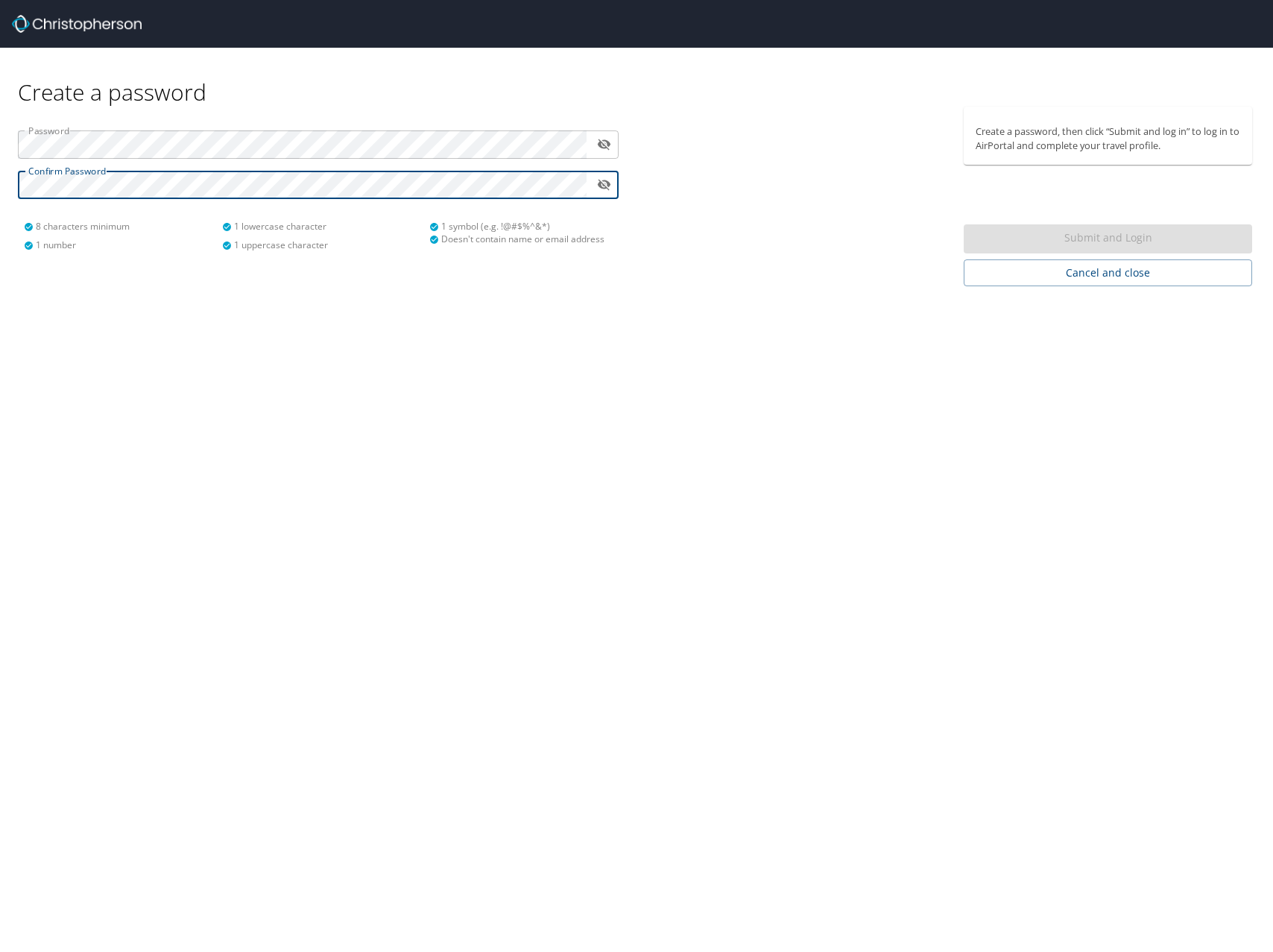
click at [609, 149] on icon "toggle password visibility" at bounding box center [604, 144] width 14 height 14
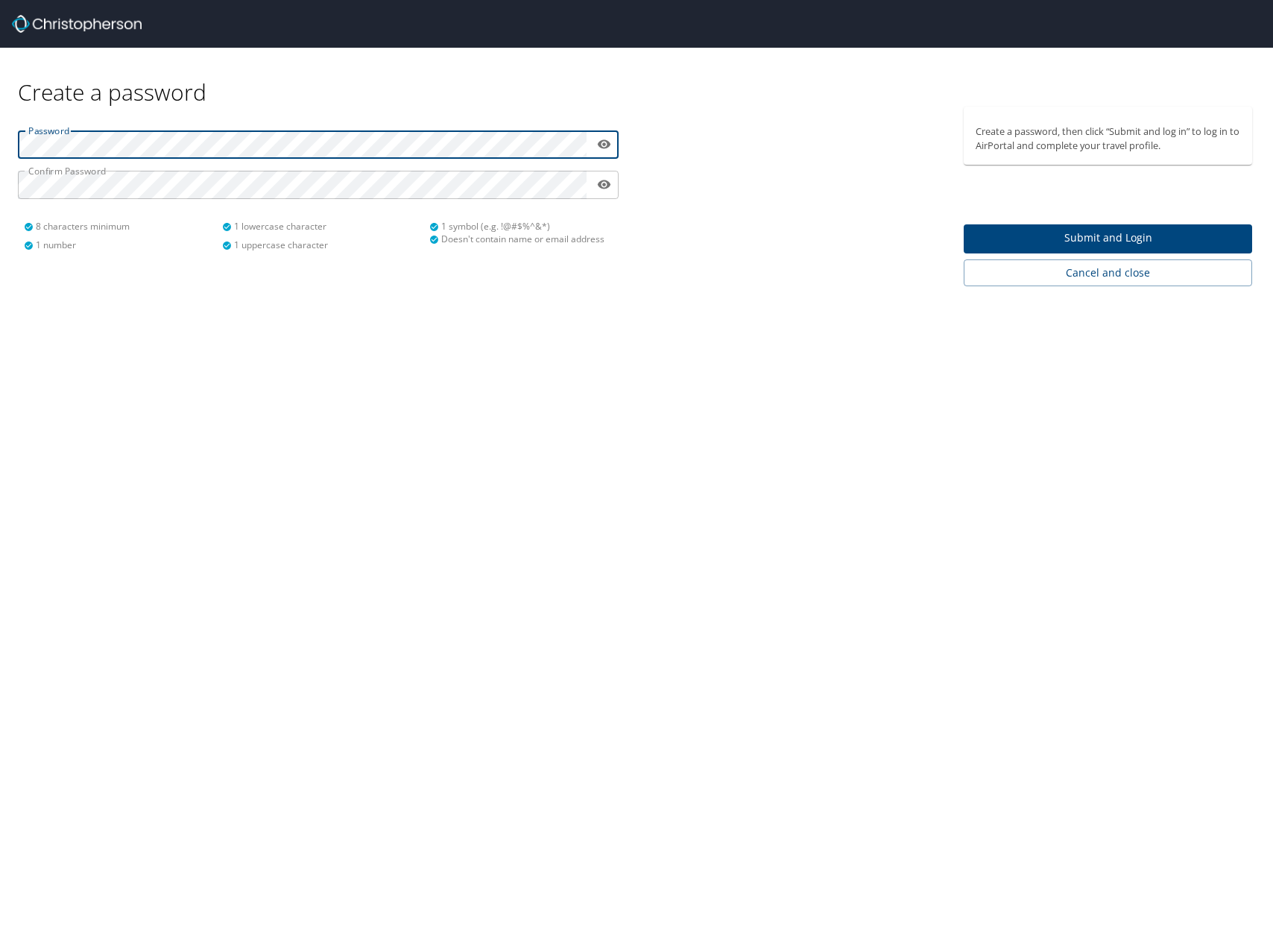
click at [1154, 241] on span "Submit and Login" at bounding box center [1108, 238] width 265 height 19
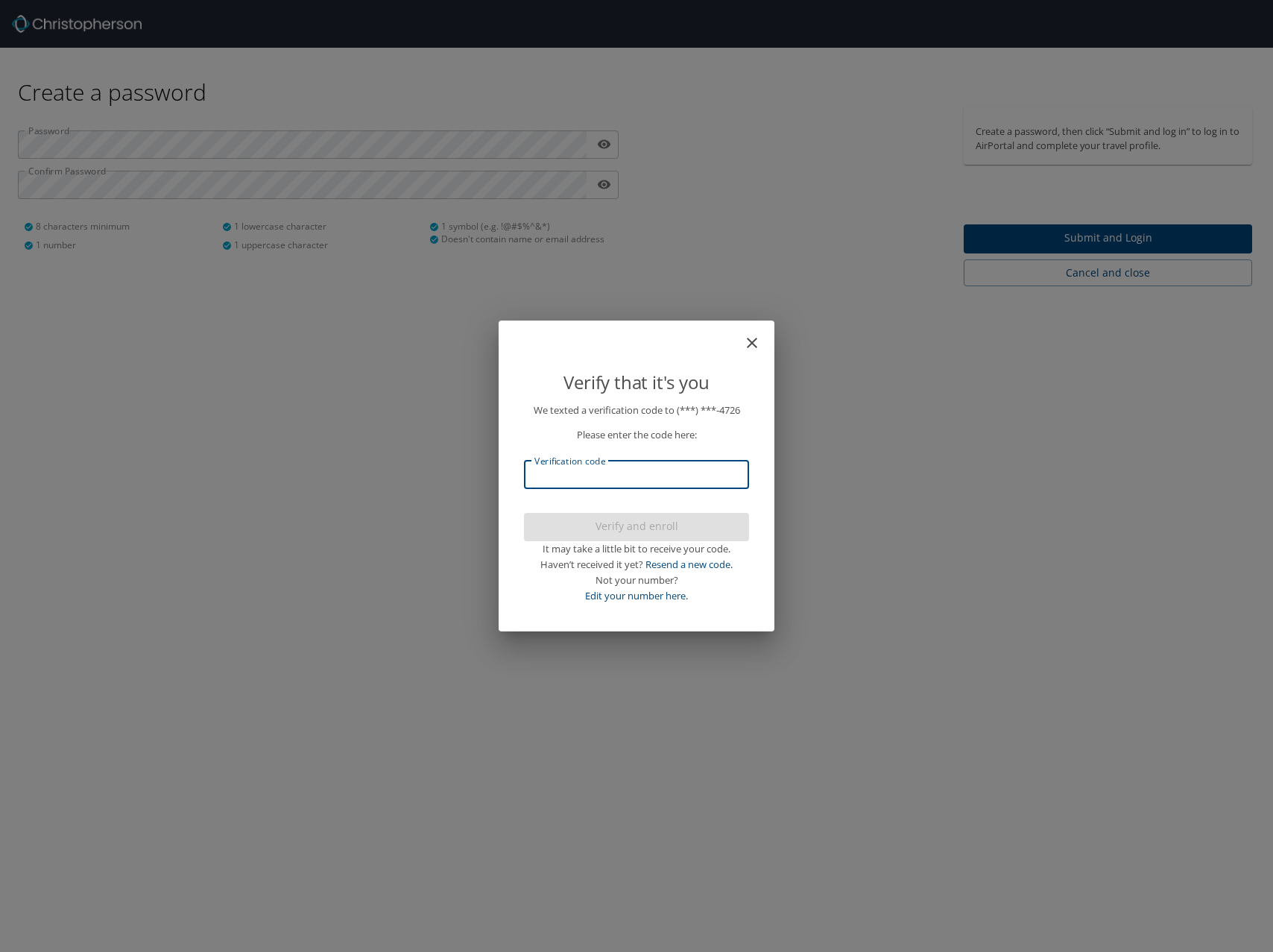
click at [606, 476] on input "Verification code" at bounding box center [636, 475] width 225 height 28
type input "406497"
click at [610, 520] on span "Verify and enroll" at bounding box center [636, 526] width 201 height 19
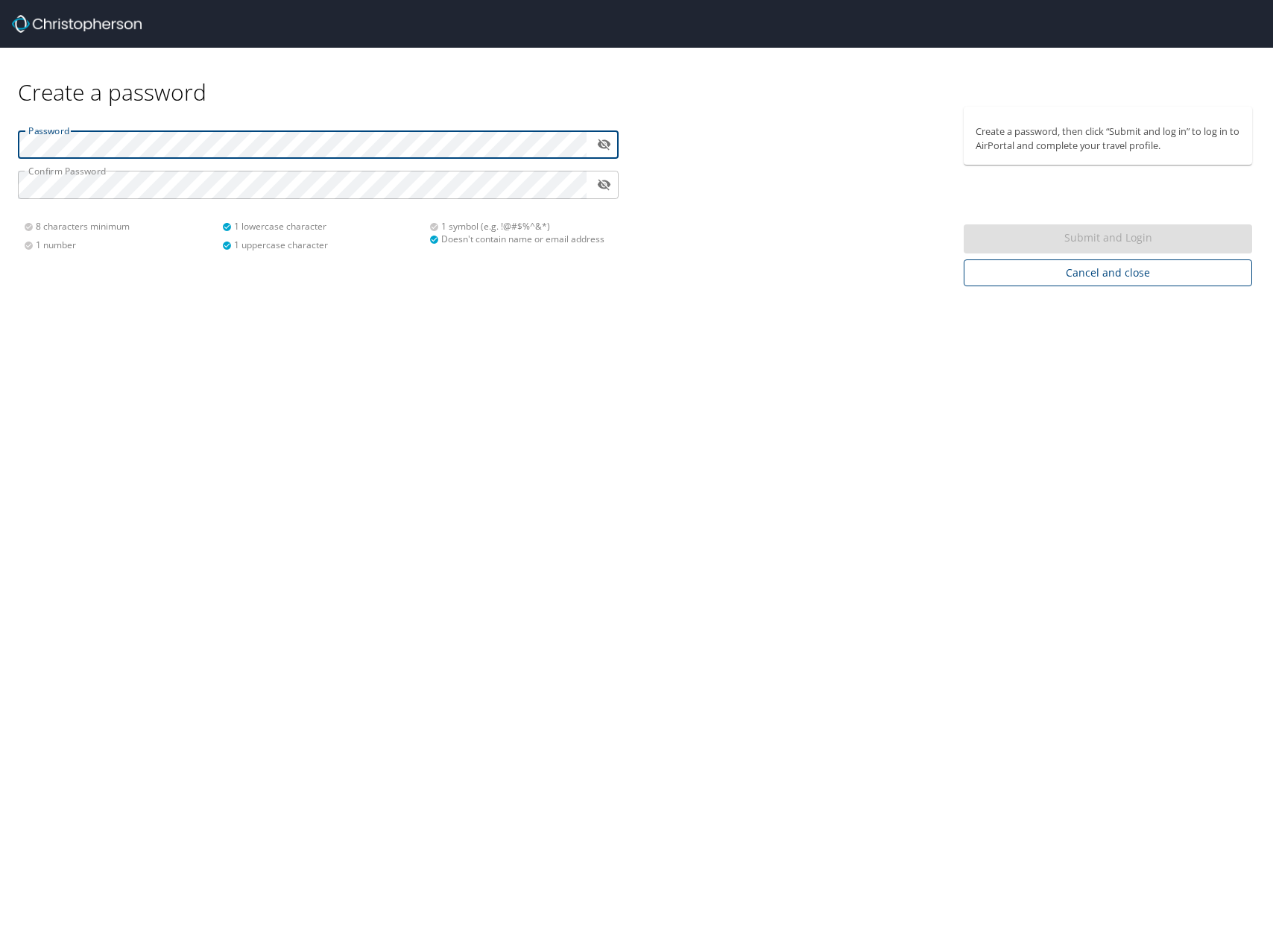
drag, startPoint x: 1102, startPoint y: 292, endPoint x: 1102, endPoint y: 282, distance: 10.0
click at [1102, 292] on div "Create a password Password ​ Confirm Password ​ 8 characters minimum 1 number 1…" at bounding box center [636, 476] width 1273 height 952
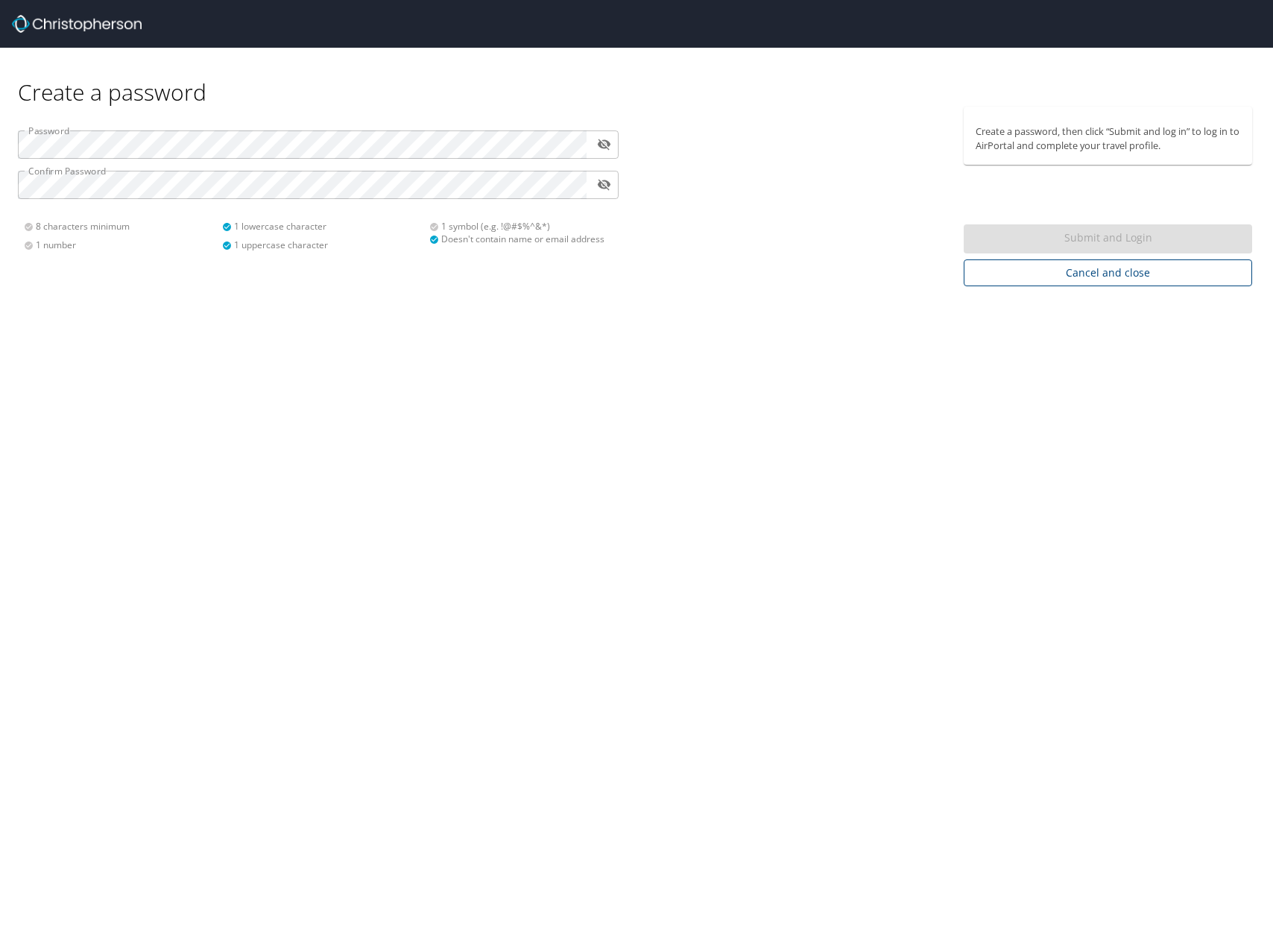
click at [1105, 276] on span "Cancel and close" at bounding box center [1108, 273] width 265 height 19
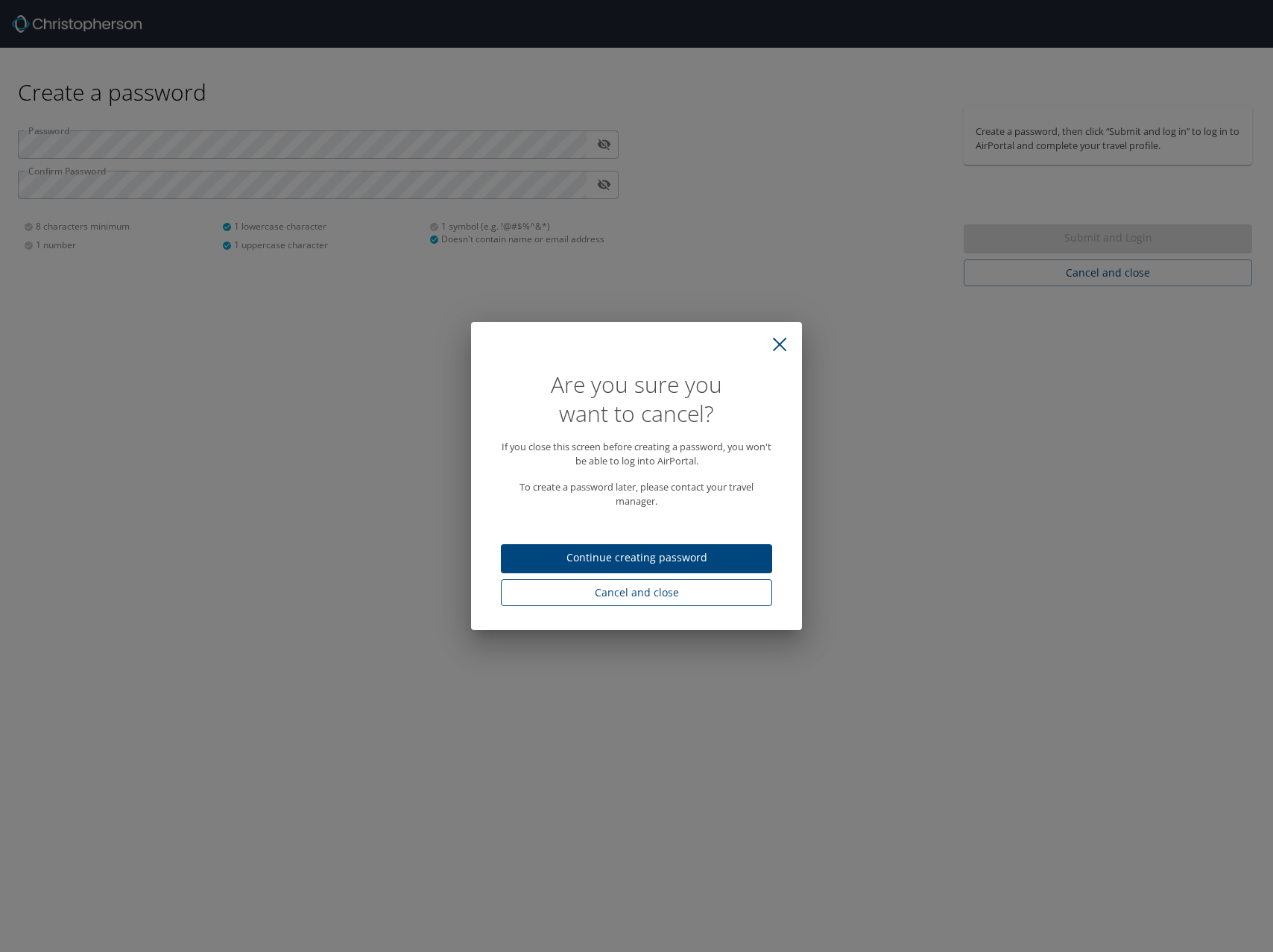
click at [688, 592] on span "Cancel and close" at bounding box center [636, 593] width 247 height 19
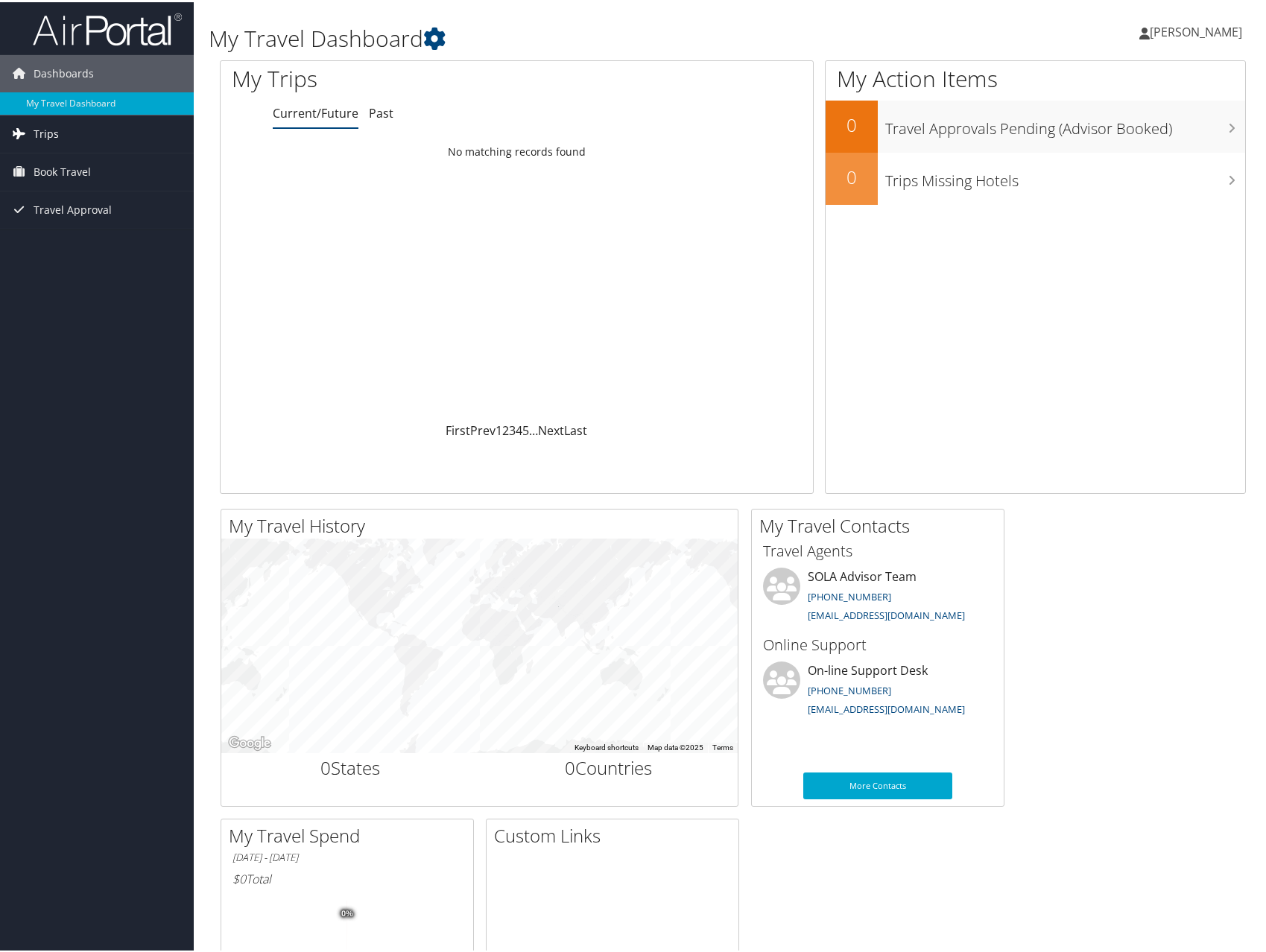
click at [64, 130] on link "Trips" at bounding box center [97, 132] width 194 height 37
click at [43, 232] on span "Book Travel" at bounding box center [62, 237] width 57 height 37
click at [61, 267] on link "Agent Booking Request" at bounding box center [97, 267] width 194 height 22
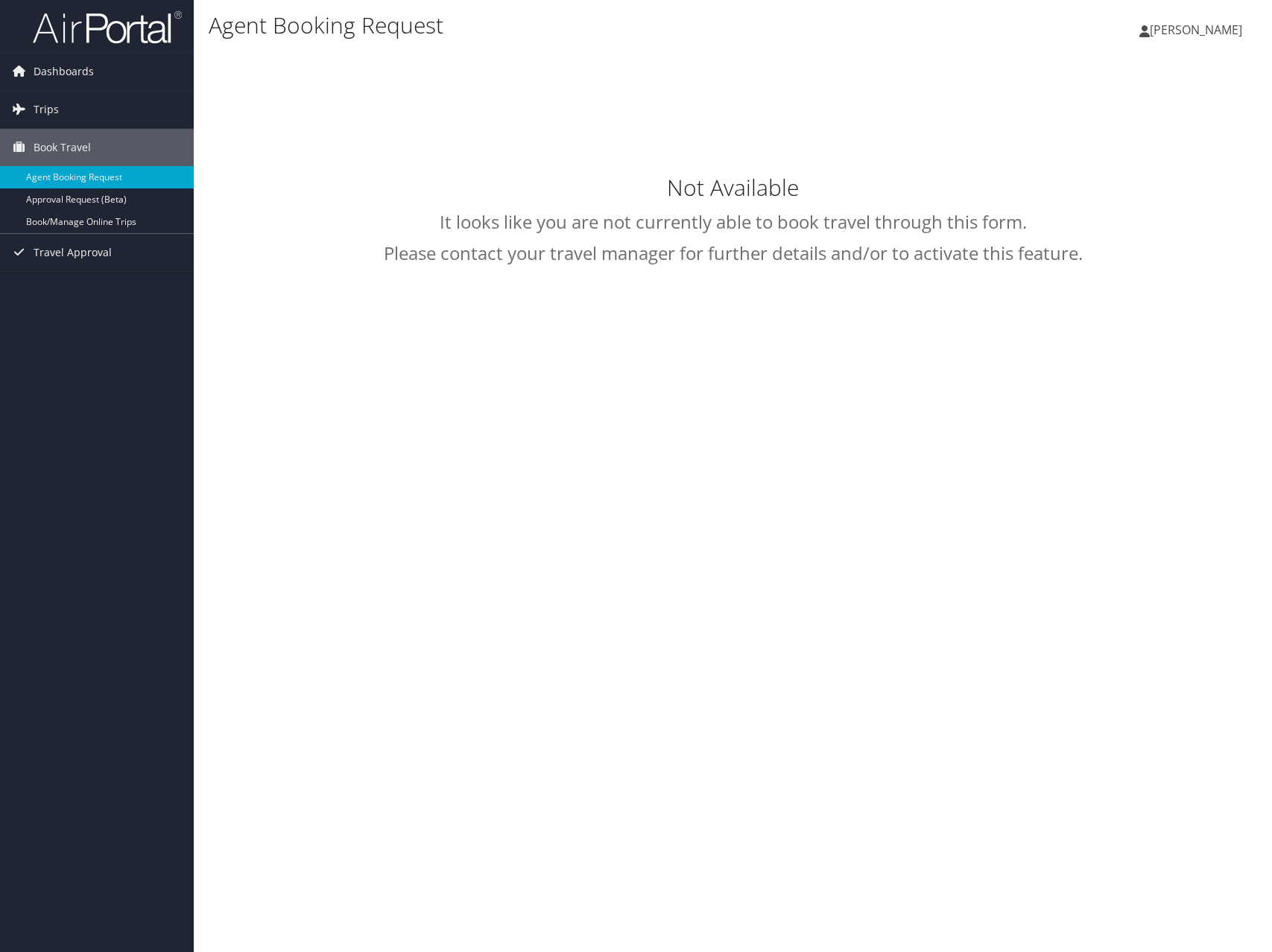
select select "[EMAIL_ADDRESS][DOMAIN_NAME]"
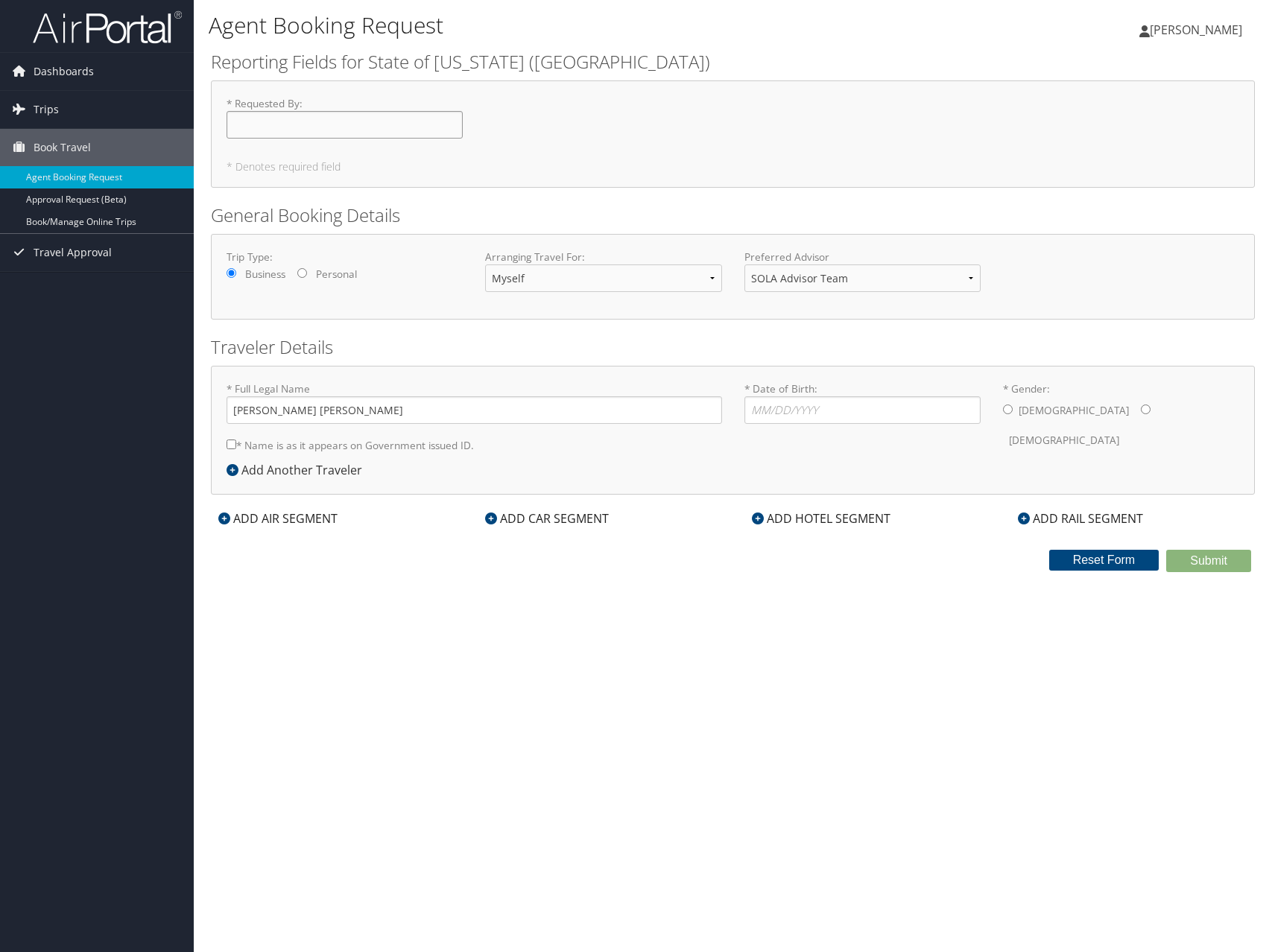
click at [375, 132] on input "* Requested By : Required" at bounding box center [344, 124] width 236 height 28
type input "[PERSON_NAME]"
click at [781, 286] on select "SOLA Advisor Team" at bounding box center [862, 278] width 236 height 28
click at [789, 409] on input "* Date of Birth: Invalid Date" at bounding box center [862, 410] width 236 height 28
type input "[DATE]"
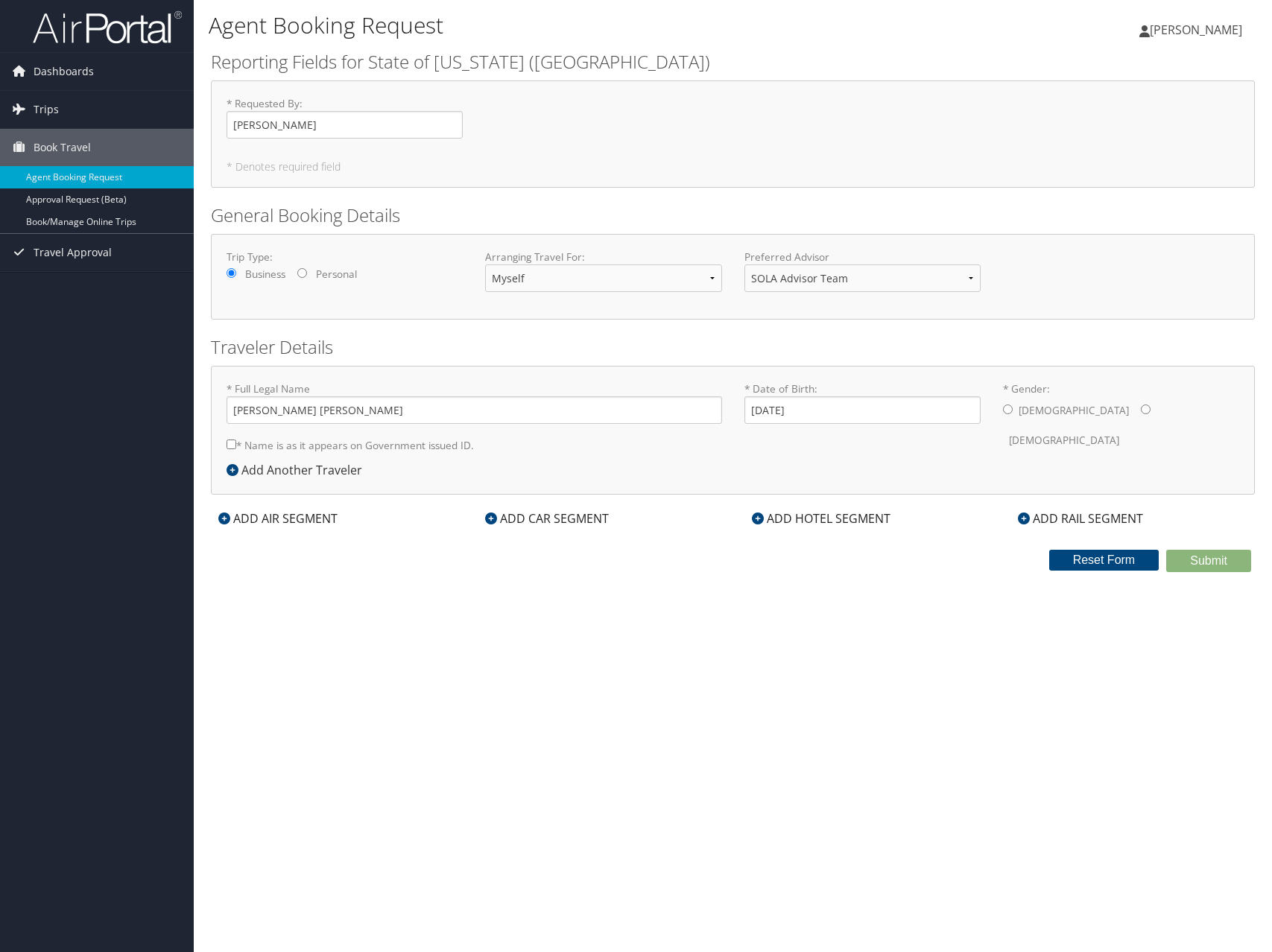
click at [1066, 410] on div "[DEMOGRAPHIC_DATA] [DEMOGRAPHIC_DATA]" at bounding box center [1121, 425] width 236 height 58
click at [1141, 409] on input "* Gender: [DEMOGRAPHIC_DATA] [DEMOGRAPHIC_DATA]" at bounding box center [1145, 409] width 10 height 10
radio input "true"
click at [233, 447] on input "* Name is as it appears on Government issued ID." at bounding box center [231, 444] width 10 height 10
checkbox input "true"
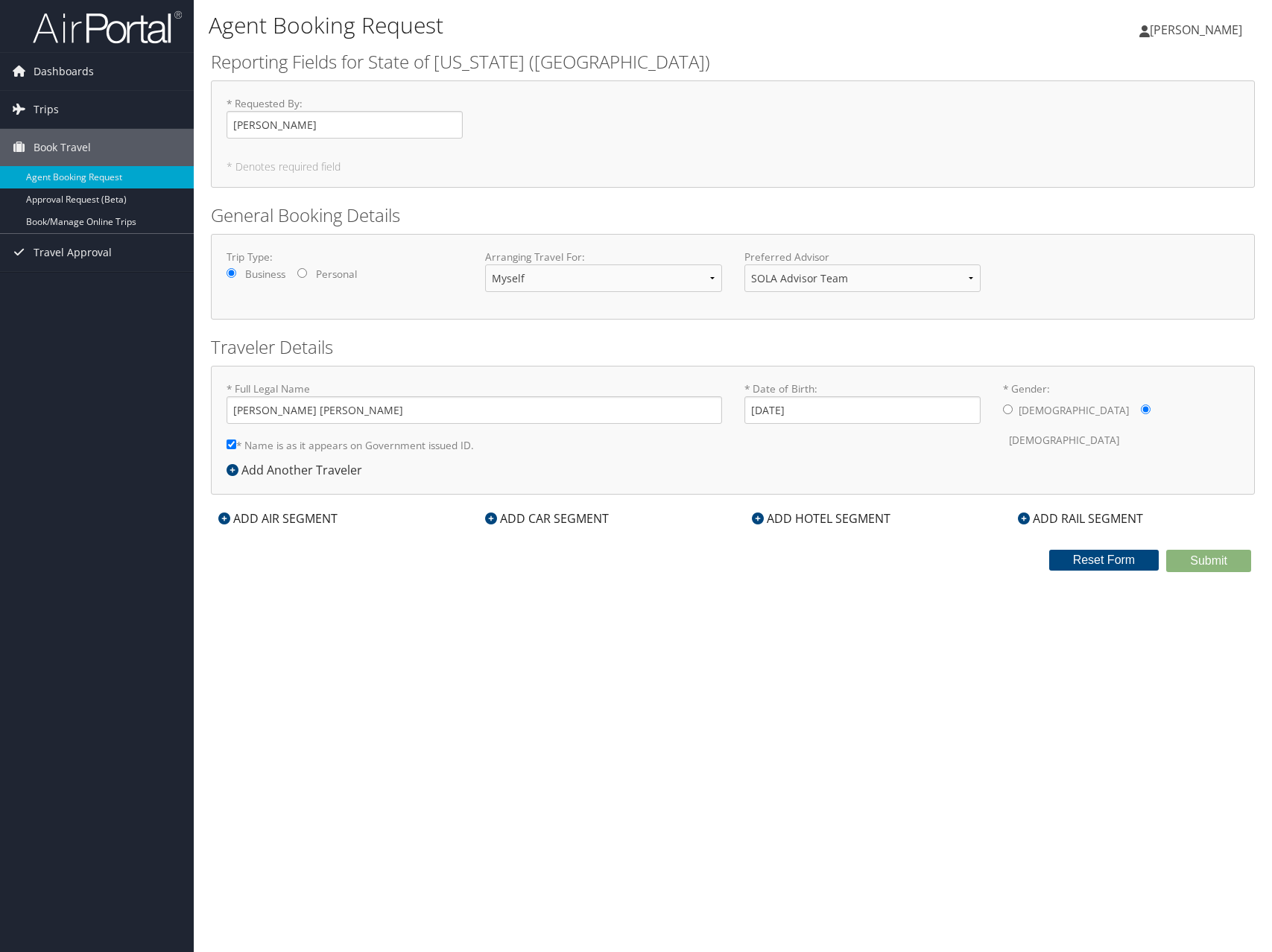
drag, startPoint x: 826, startPoint y: 518, endPoint x: 908, endPoint y: 491, distance: 86.3
click at [908, 491] on form "Reporting Fields for State of [US_STATE] ([GEOGRAPHIC_DATA]) * Requested By : […" at bounding box center [732, 311] width 1044 height 523
click at [919, 581] on div "Agent Booking Request [PERSON_NAME] [PERSON_NAME] My Settings Travel Agency Con…" at bounding box center [732, 476] width 1078 height 952
